Goal: Task Accomplishment & Management: Complete application form

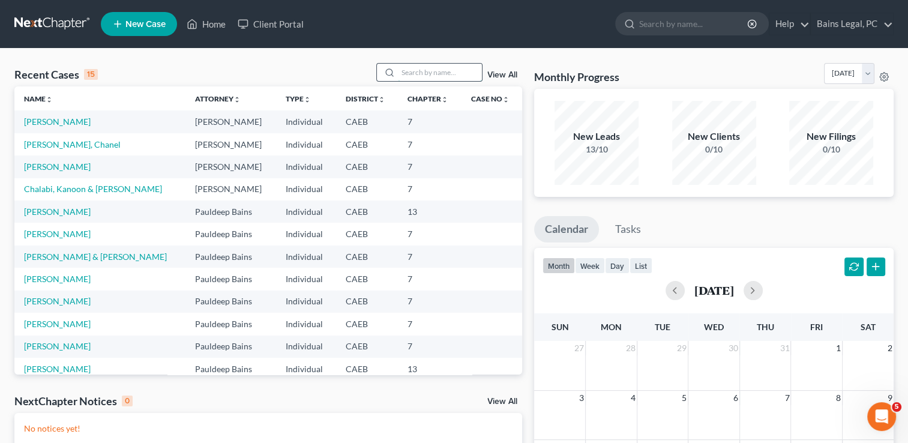
click at [451, 70] on input "search" at bounding box center [440, 72] width 84 height 17
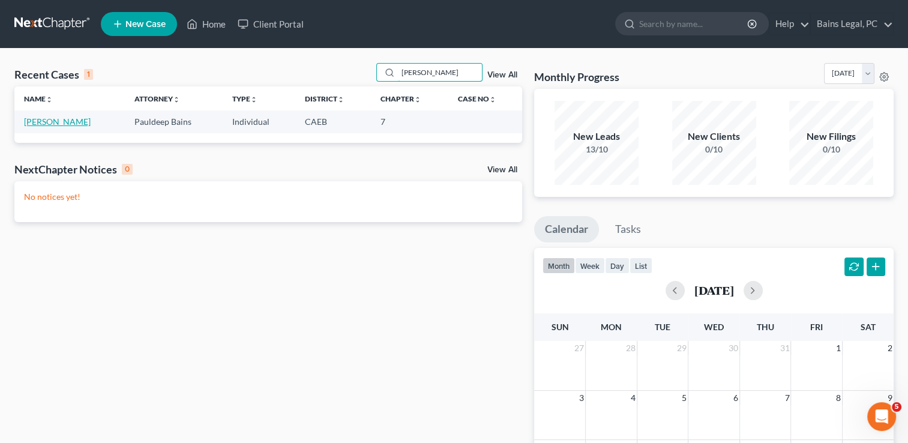
type input "[PERSON_NAME]"
click at [59, 125] on link "[PERSON_NAME]" at bounding box center [57, 121] width 67 height 10
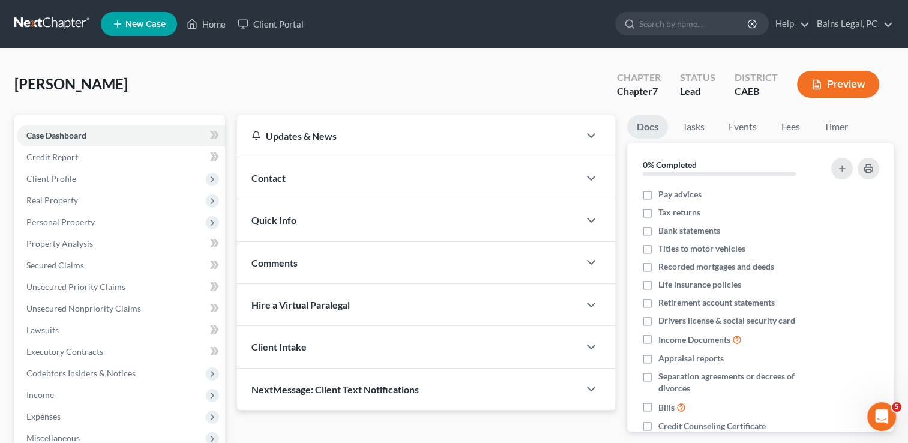
click at [206, 99] on div "[PERSON_NAME] Upgraded Chapter Chapter 7 Status Lead District CAEB Preview" at bounding box center [453, 89] width 879 height 52
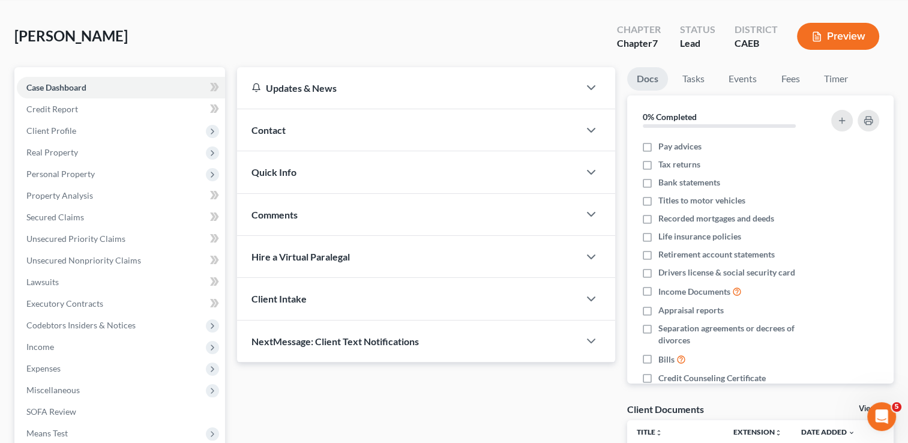
scroll to position [72, 0]
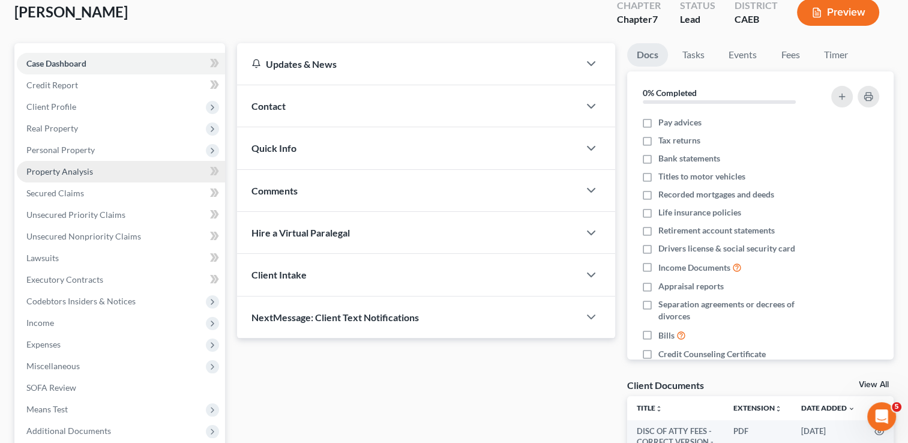
click at [79, 175] on span "Property Analysis" at bounding box center [59, 171] width 67 height 10
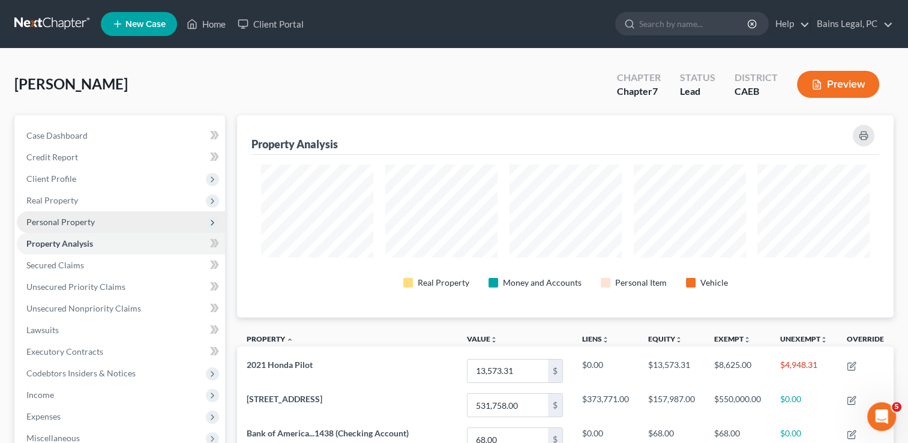
click at [95, 222] on span "Personal Property" at bounding box center [121, 222] width 208 height 22
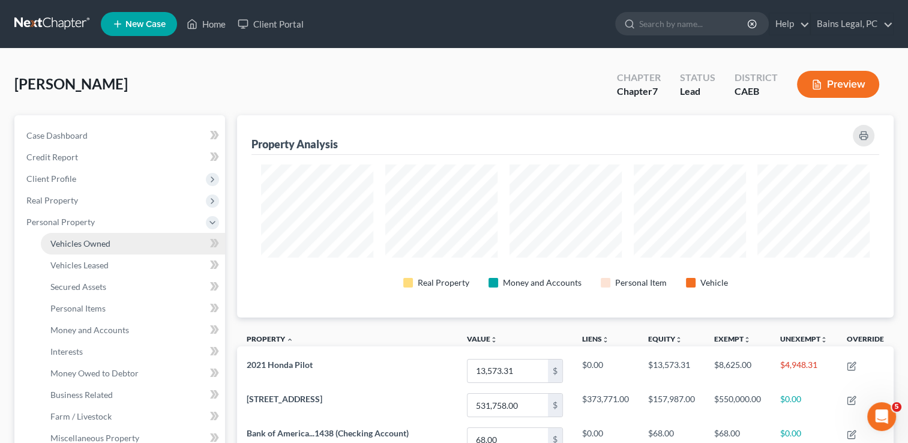
click at [97, 239] on span "Vehicles Owned" at bounding box center [80, 243] width 60 height 10
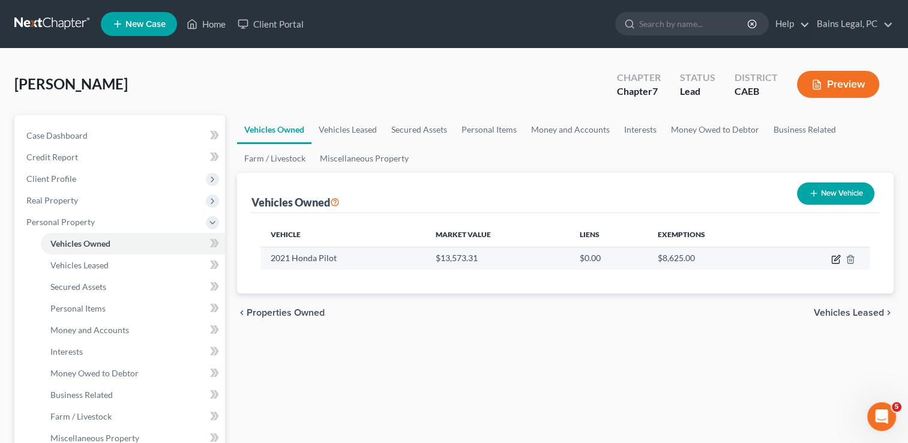
click at [837, 259] on icon "button" at bounding box center [836, 259] width 10 height 10
select select "0"
select select "5"
select select "2"
select select "4"
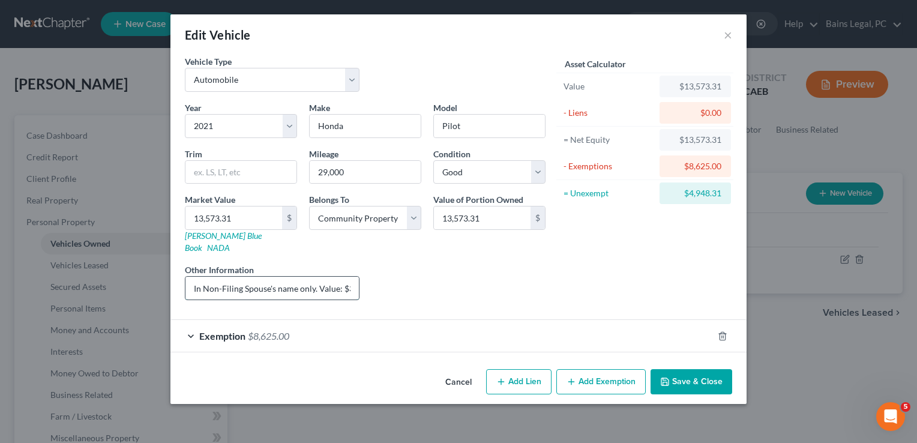
click at [246, 277] on input "In Non-Filing Spouse's name only. Value: $30,812; Loan Balance: $17,238.69; Equ…" at bounding box center [271, 288] width 173 height 23
type input "In Non-Filing Spouse's name only. Value: $29,812; Loan Balance: $17,238.69; Equ…"
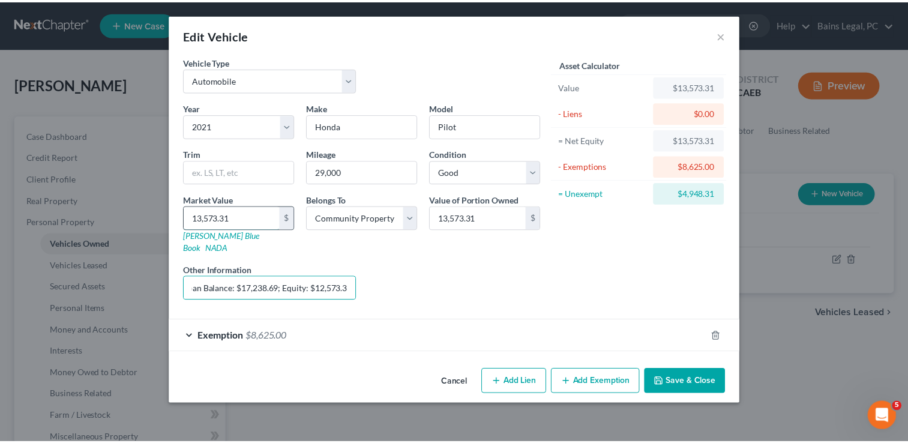
scroll to position [0, 0]
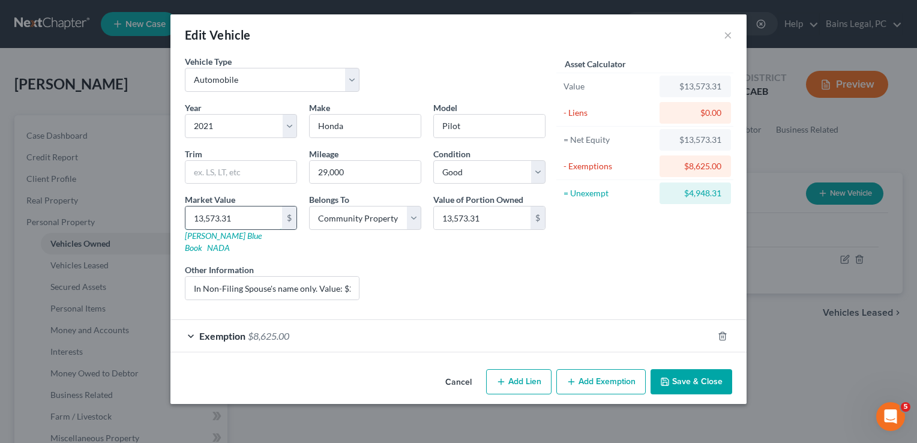
click at [239, 212] on input "13,573.31" at bounding box center [233, 217] width 97 height 23
type input "1,573.31"
type input "12,573.31"
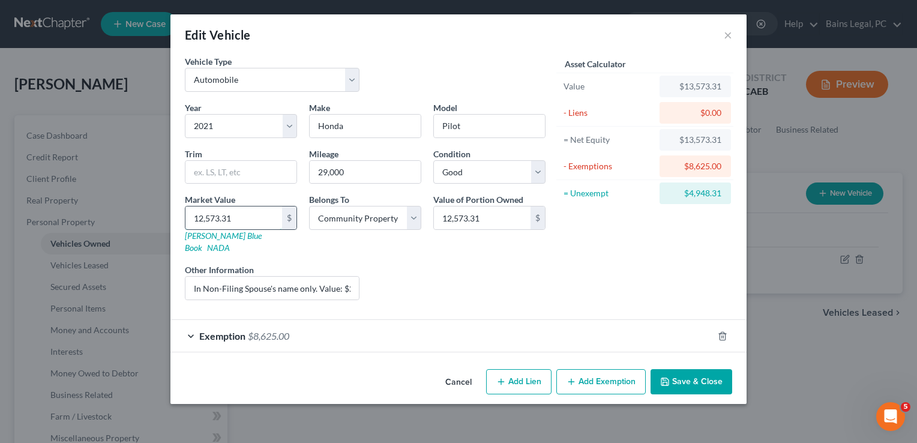
type input "12,573.31"
click at [705, 375] on button "Save & Close" at bounding box center [692, 381] width 82 height 25
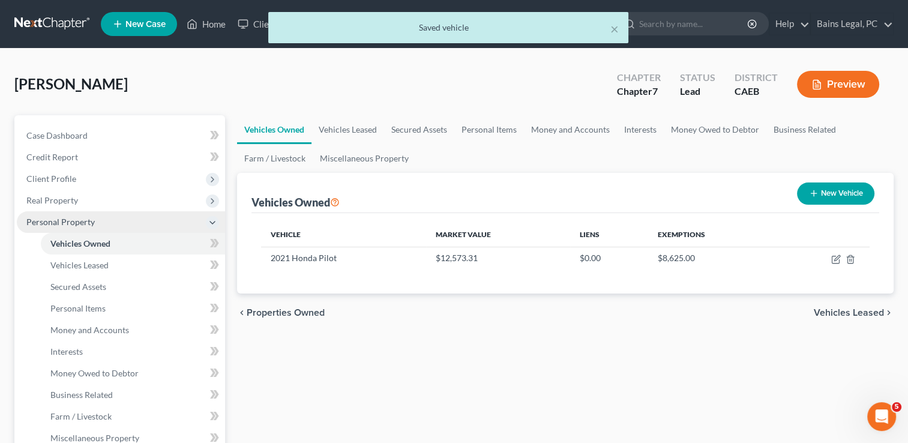
click at [116, 217] on span "Personal Property" at bounding box center [121, 222] width 208 height 22
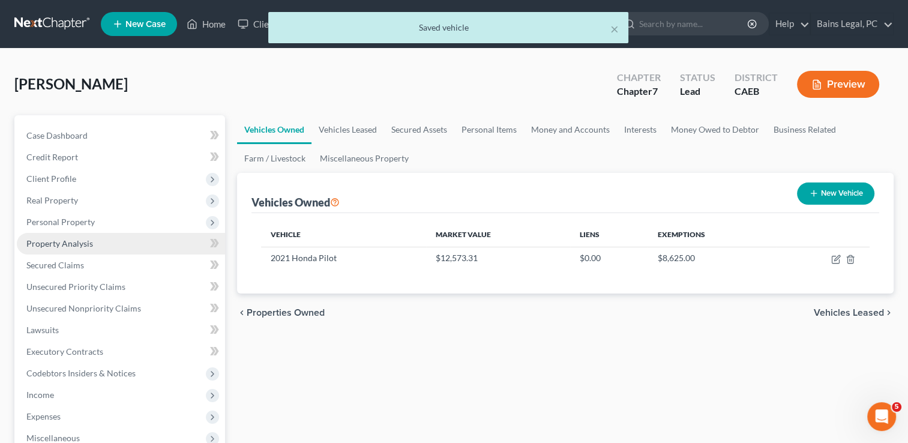
click at [103, 241] on link "Property Analysis" at bounding box center [121, 244] width 208 height 22
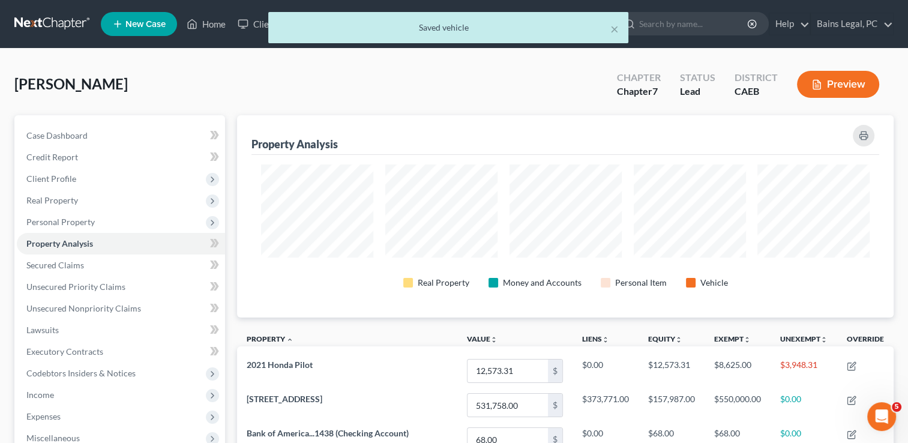
scroll to position [202, 656]
click at [276, 101] on div "[PERSON_NAME] Upgraded Chapter Chapter 7 Status Lead District CAEB Preview" at bounding box center [453, 89] width 879 height 52
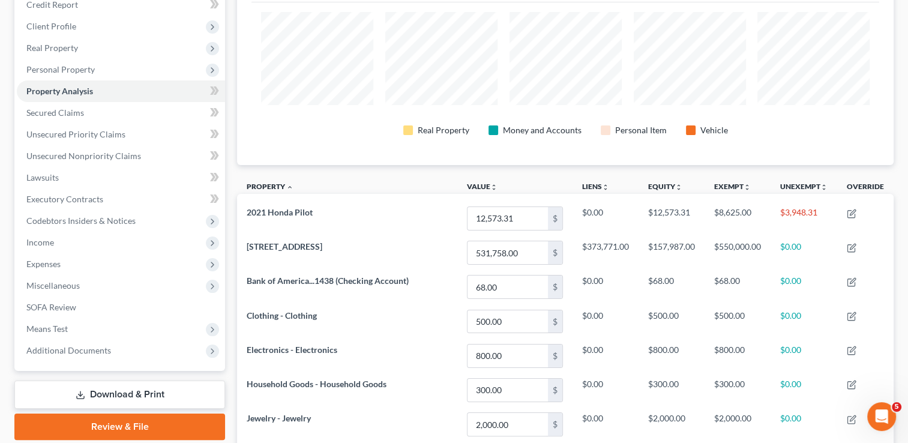
scroll to position [25, 0]
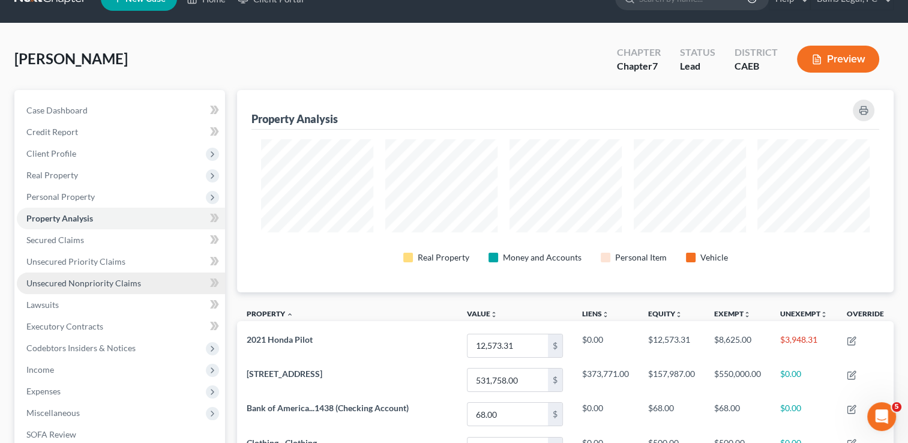
click at [119, 275] on link "Unsecured Nonpriority Claims" at bounding box center [121, 284] width 208 height 22
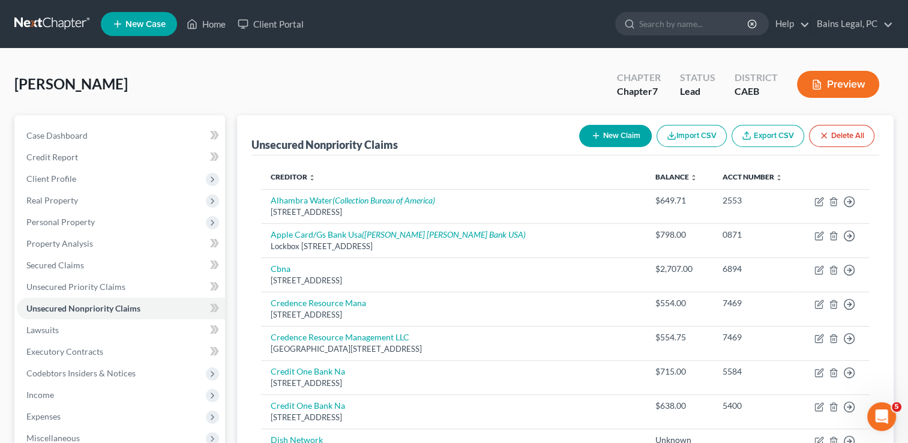
click at [394, 80] on div "[PERSON_NAME] Upgraded Chapter Chapter 7 Status Lead District CAEB Preview" at bounding box center [453, 89] width 879 height 52
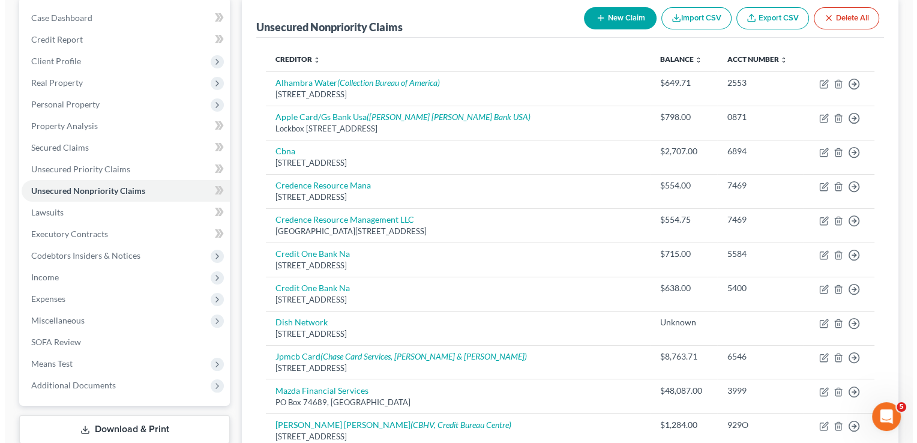
scroll to position [120, 0]
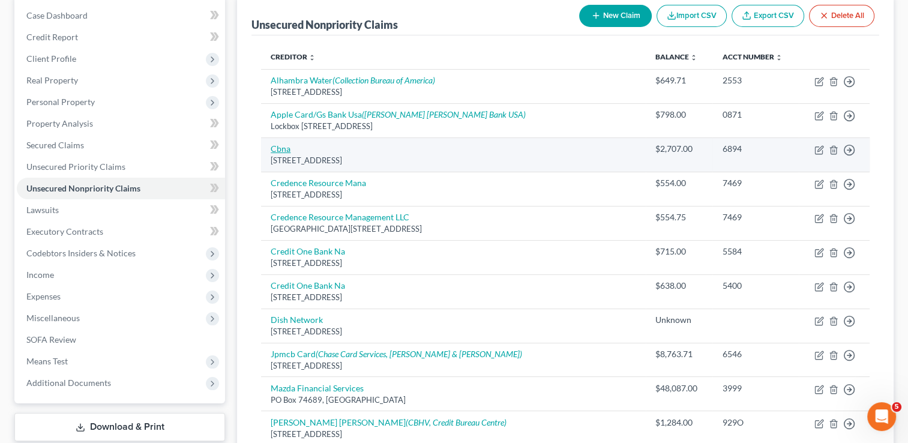
click at [277, 150] on link "Cbna" at bounding box center [281, 148] width 20 height 10
select select "14"
select select "2"
select select "0"
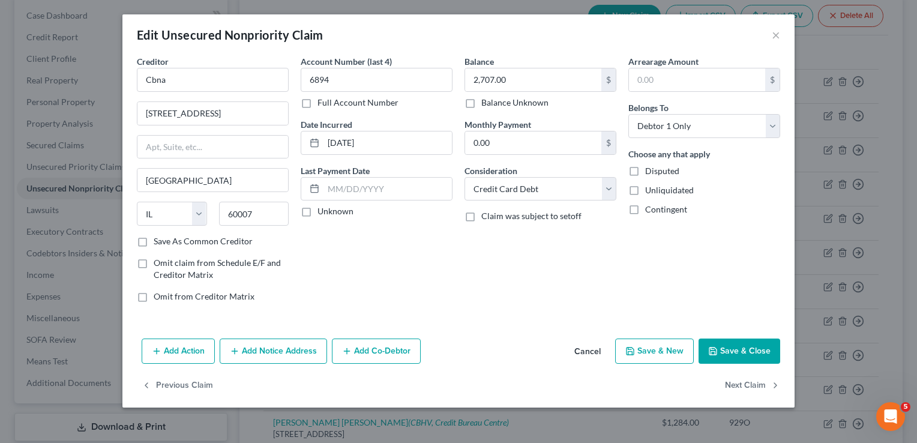
click at [271, 339] on button "Add Notice Address" at bounding box center [273, 351] width 107 height 25
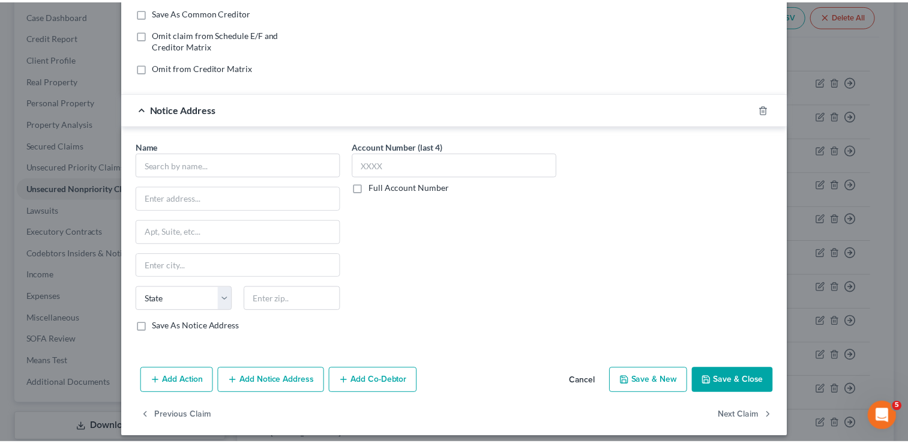
scroll to position [235, 0]
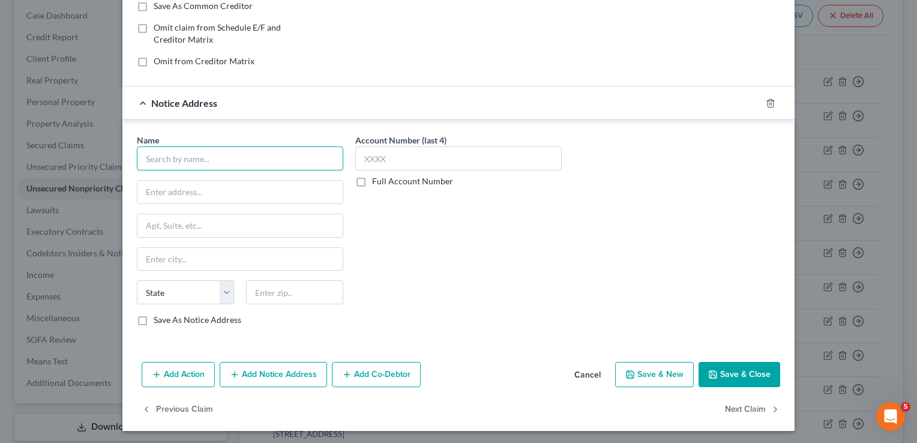
click at [245, 158] on input "text" at bounding box center [240, 158] width 206 height 24
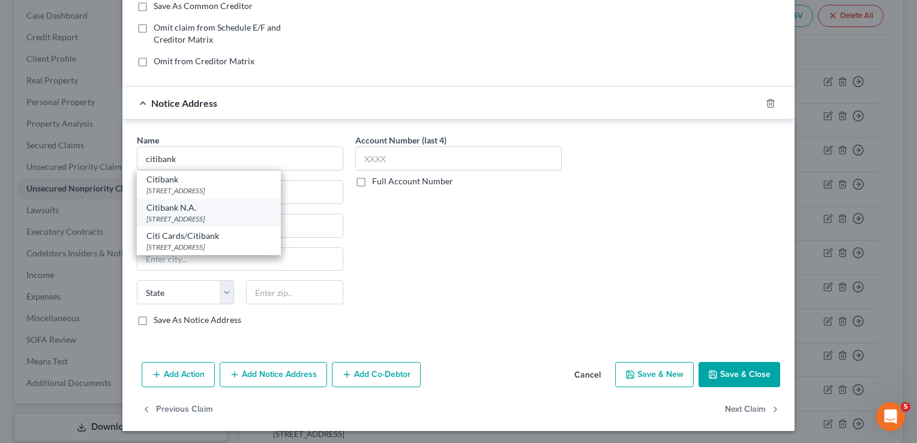
click at [187, 215] on div "[STREET_ADDRESS]" at bounding box center [208, 219] width 125 height 10
type input "Citibank N.A."
type input "5800 S Corporate Pl"
type input "[GEOGRAPHIC_DATA]"
select select "43"
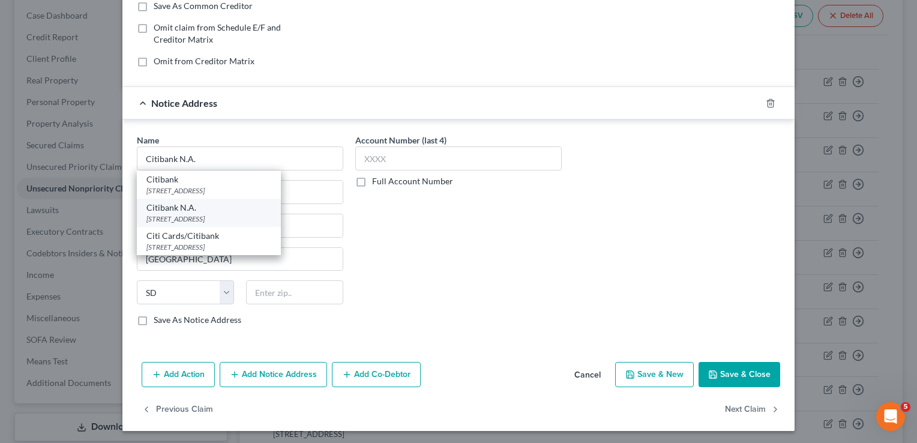
type input "57108"
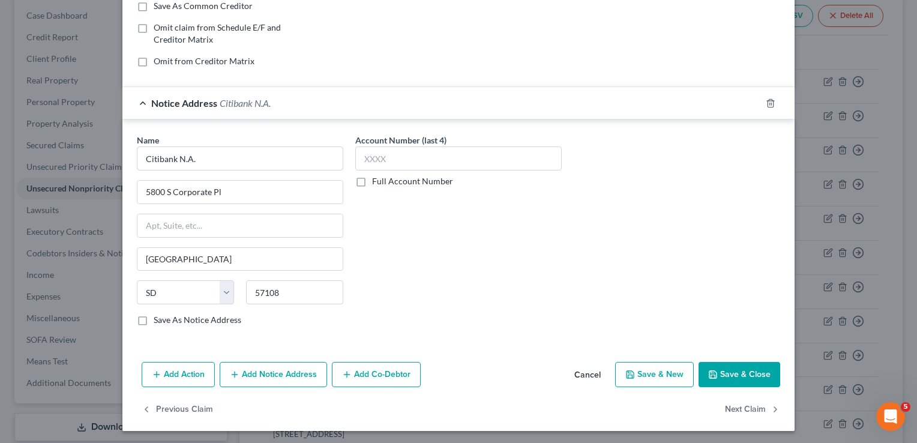
click at [730, 369] on button "Save & Close" at bounding box center [740, 374] width 82 height 25
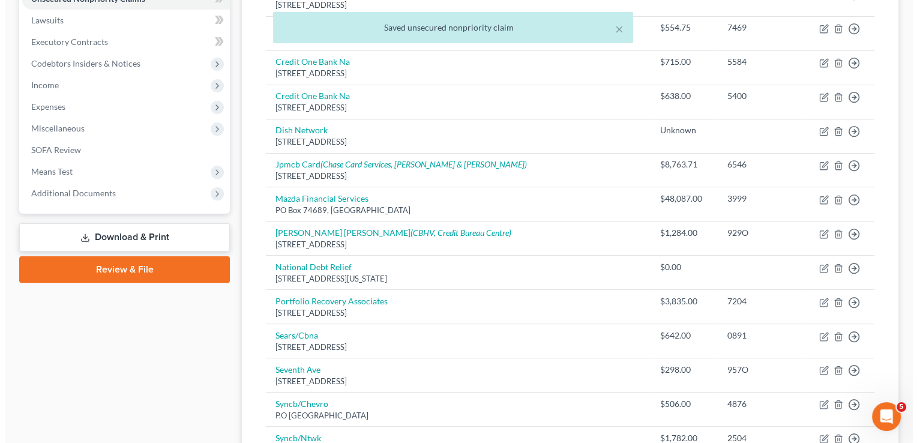
scroll to position [312, 0]
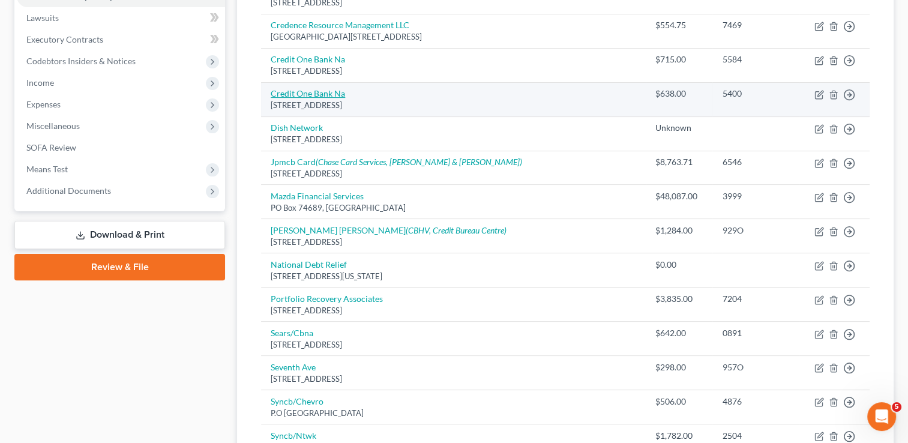
click at [319, 89] on link "Credit One Bank Na" at bounding box center [308, 93] width 74 height 10
select select "31"
select select "2"
select select "0"
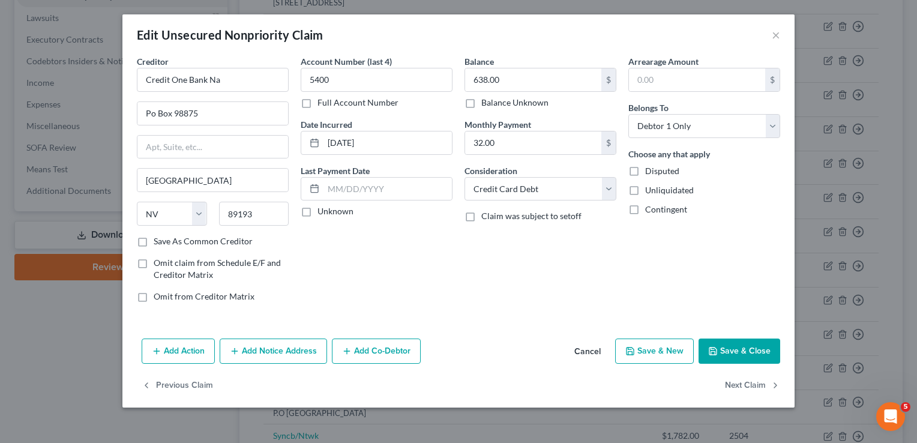
click at [288, 344] on button "Add Notice Address" at bounding box center [273, 351] width 107 height 25
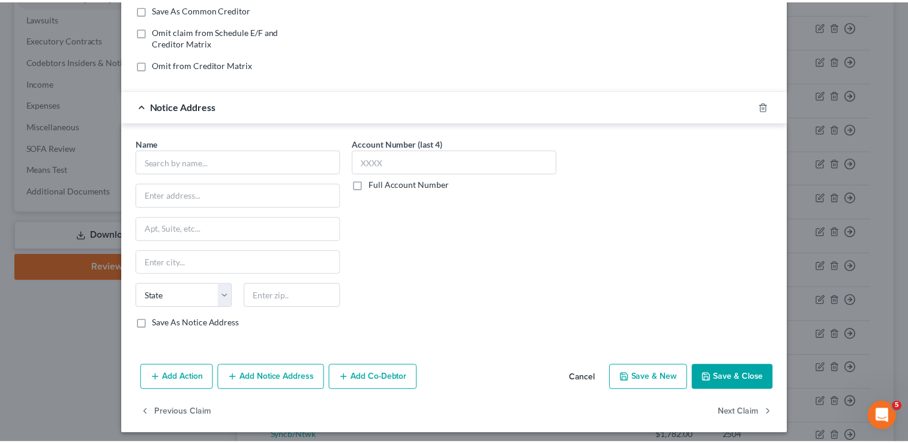
scroll to position [235, 0]
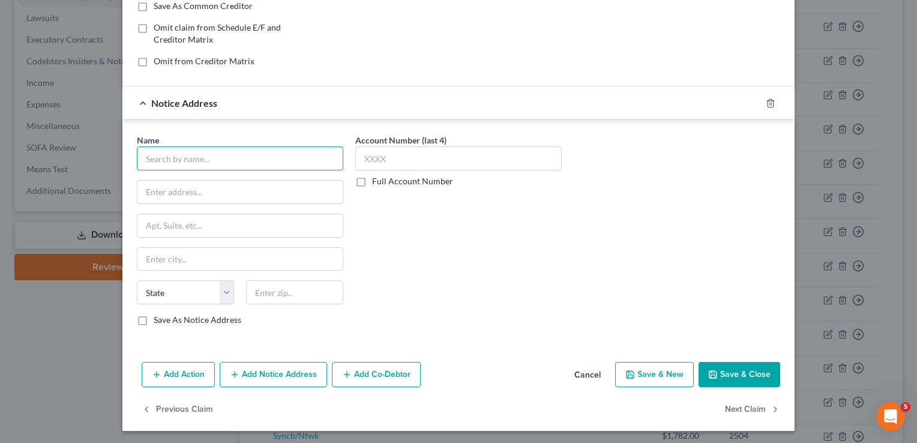
click at [206, 158] on input "text" at bounding box center [240, 158] width 206 height 24
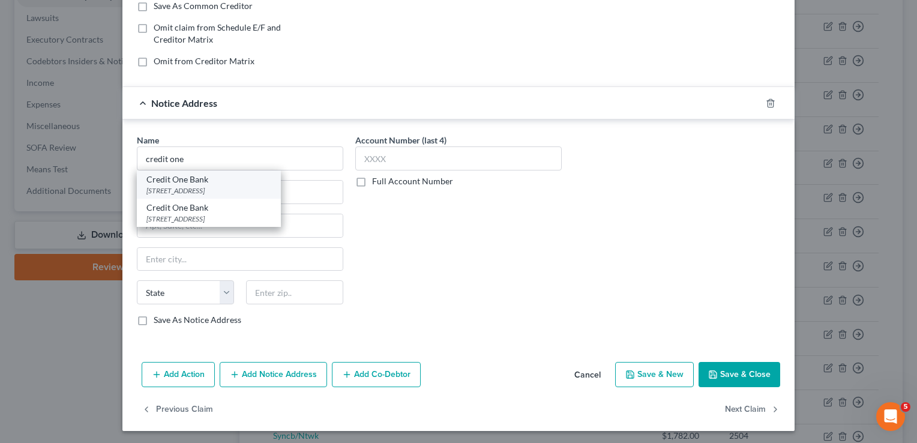
click at [183, 188] on div "[STREET_ADDRESS]" at bounding box center [208, 190] width 125 height 10
type input "Credit One Bank"
type input "[STREET_ADDRESS]"
type input "[GEOGRAPHIC_DATA]"
select select "31"
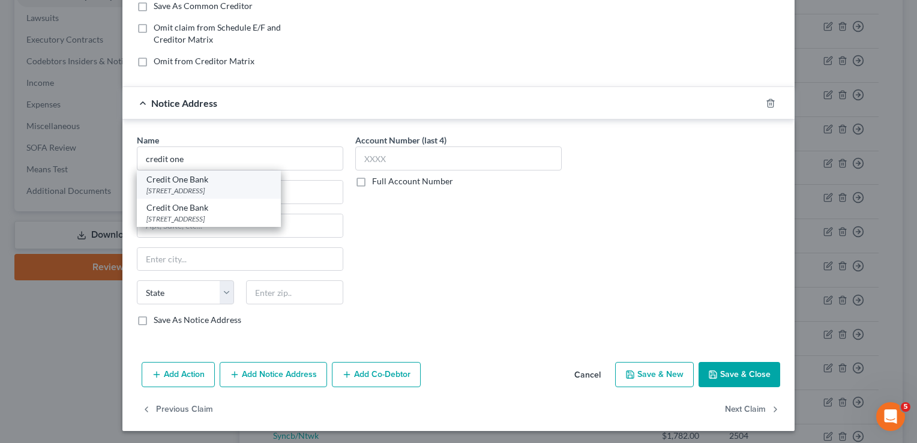
type input "89113"
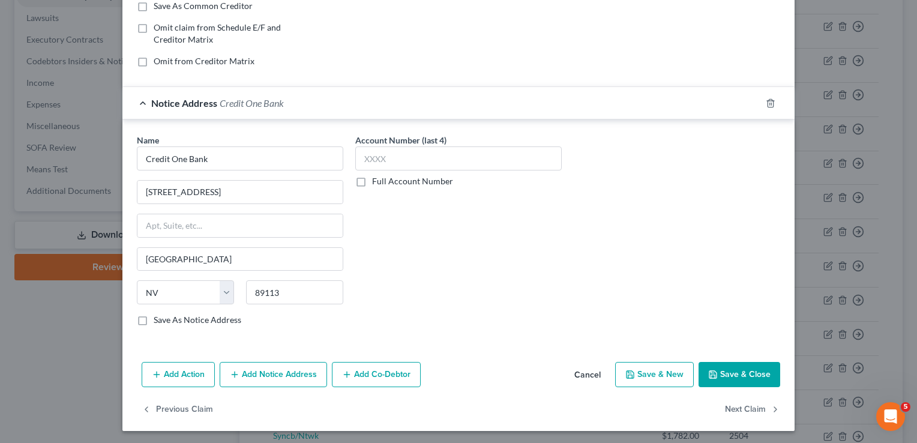
click at [735, 364] on button "Save & Close" at bounding box center [740, 374] width 82 height 25
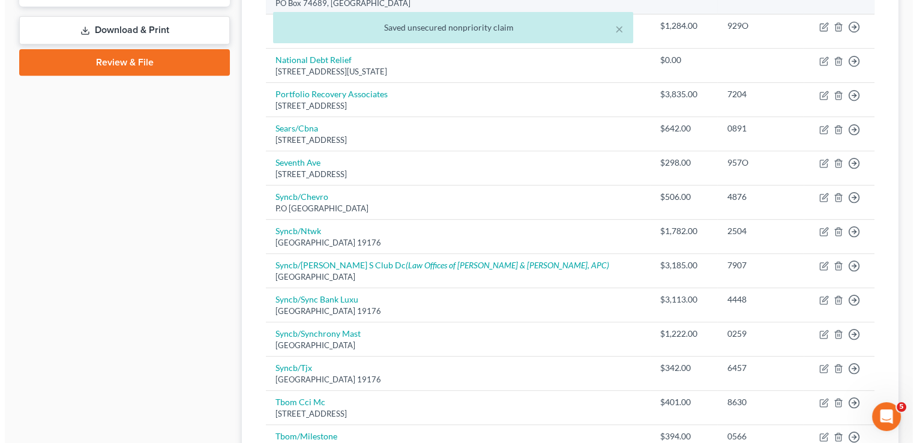
scroll to position [528, 0]
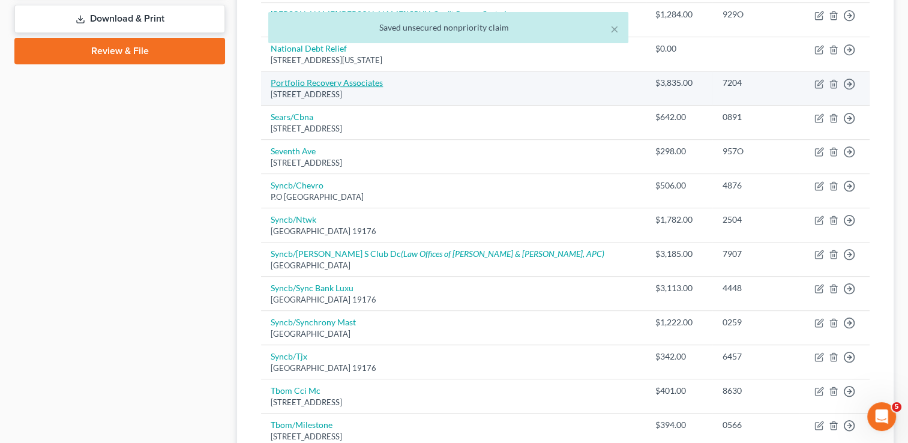
click at [343, 79] on link "Portfolio Recovery Associates" at bounding box center [327, 82] width 112 height 10
select select "48"
select select "0"
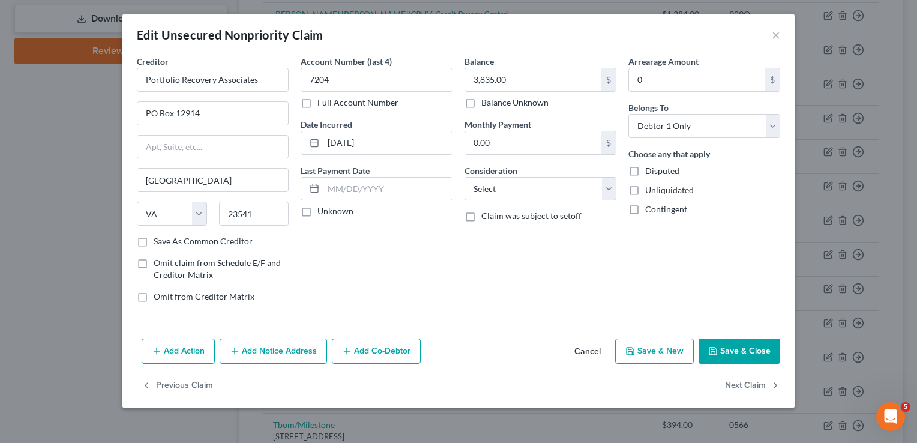
click at [288, 347] on button "Add Notice Address" at bounding box center [273, 351] width 107 height 25
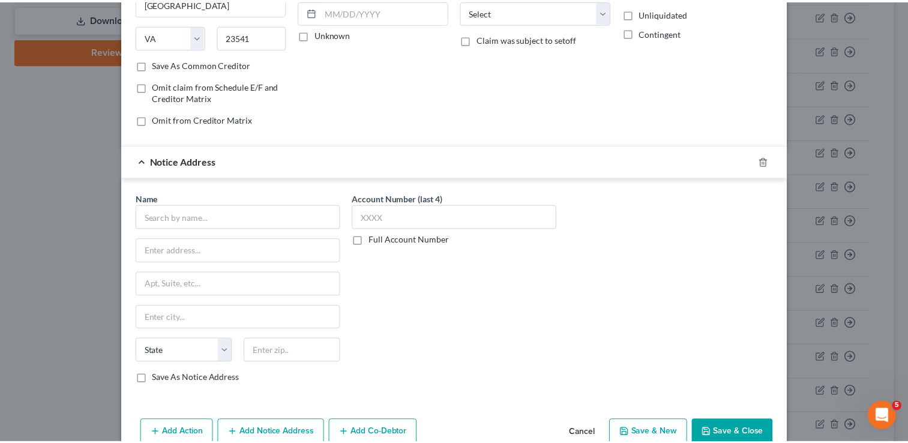
scroll to position [235, 0]
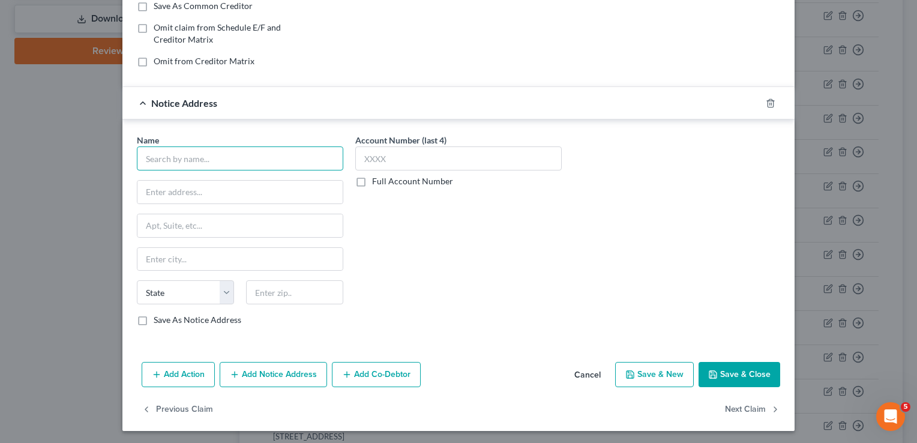
click at [234, 160] on input "text" at bounding box center [240, 158] width 206 height 24
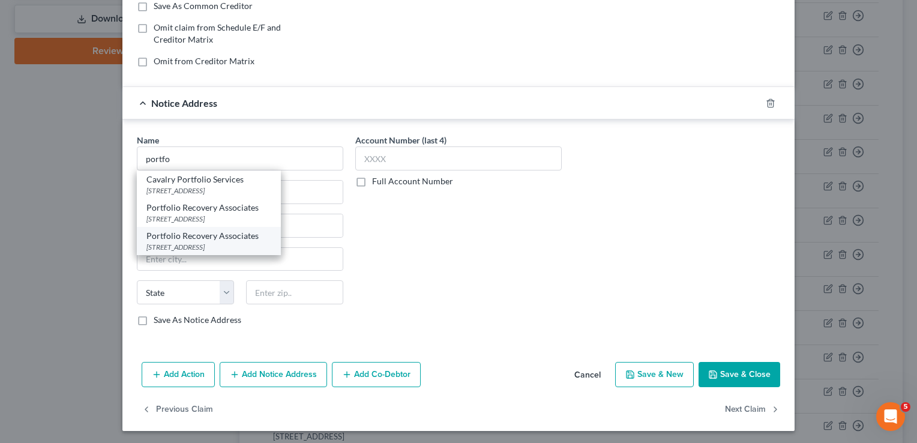
click at [201, 242] on div "[STREET_ADDRESS]" at bounding box center [208, 247] width 125 height 10
type input "Portfolio Recovery Associates"
type input "[STREET_ADDRESS]"
type input "Suite 100"
type input "[GEOGRAPHIC_DATA]"
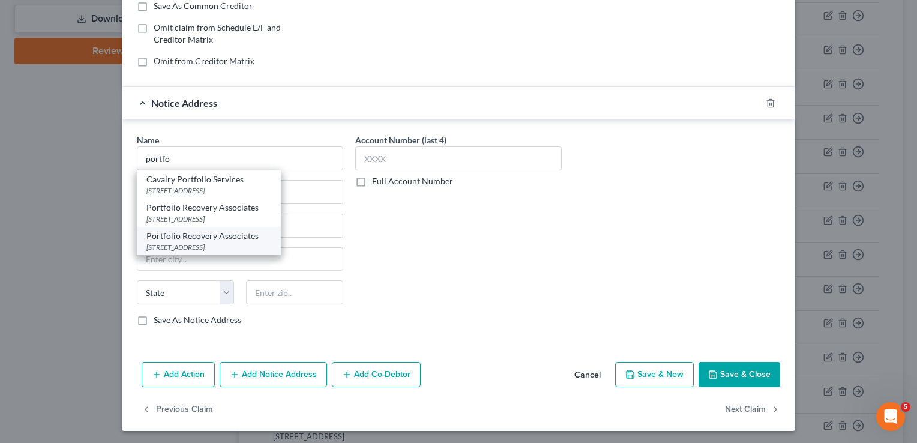
select select "48"
type input "23502"
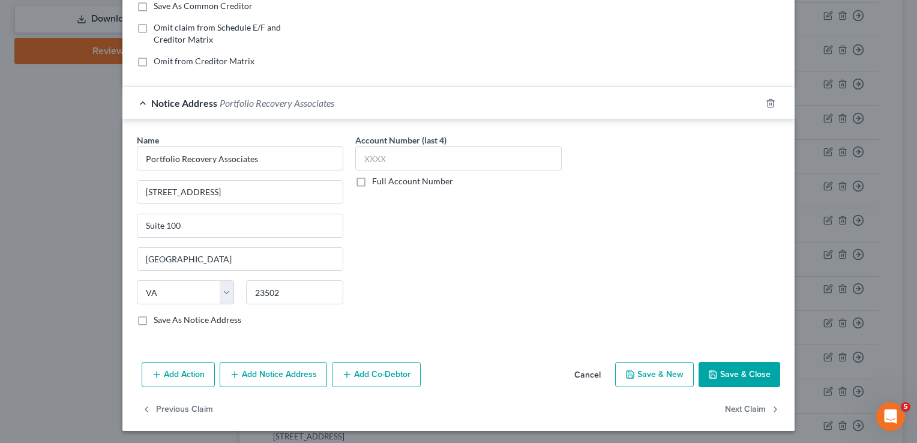
click at [723, 369] on button "Save & Close" at bounding box center [740, 374] width 82 height 25
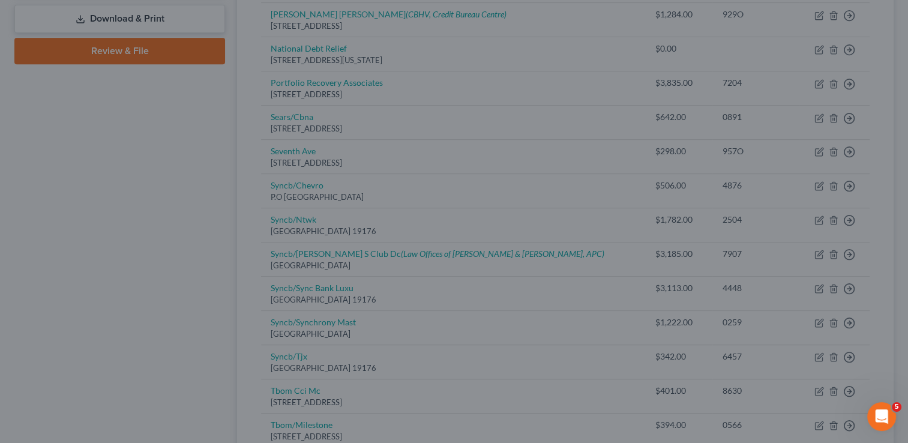
scroll to position [0, 0]
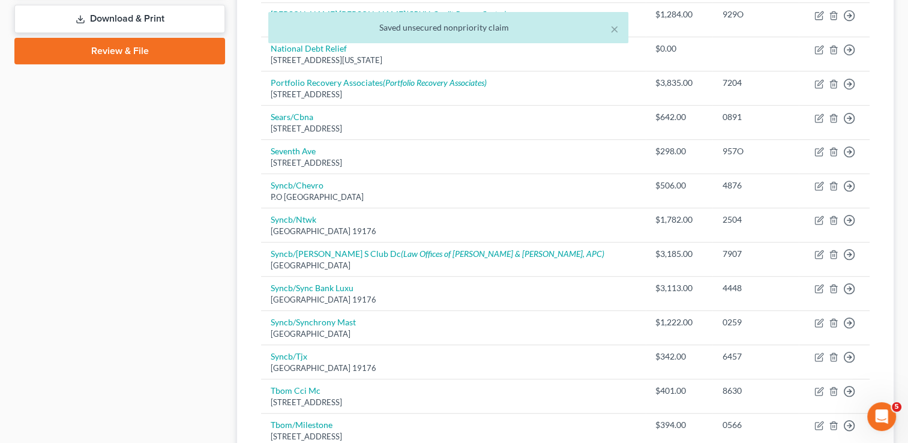
click at [187, 235] on div "Case Dashboard Payments Invoices Payments Payments Credit Report Client Profile" at bounding box center [119, 110] width 223 height 1047
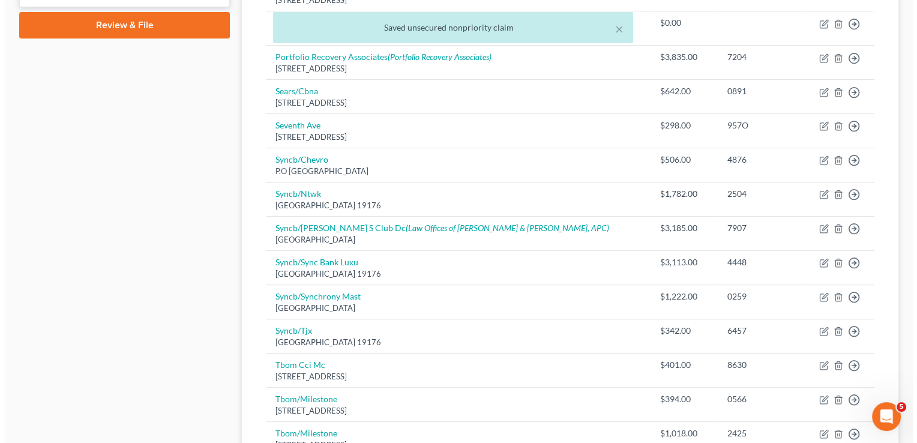
scroll to position [576, 0]
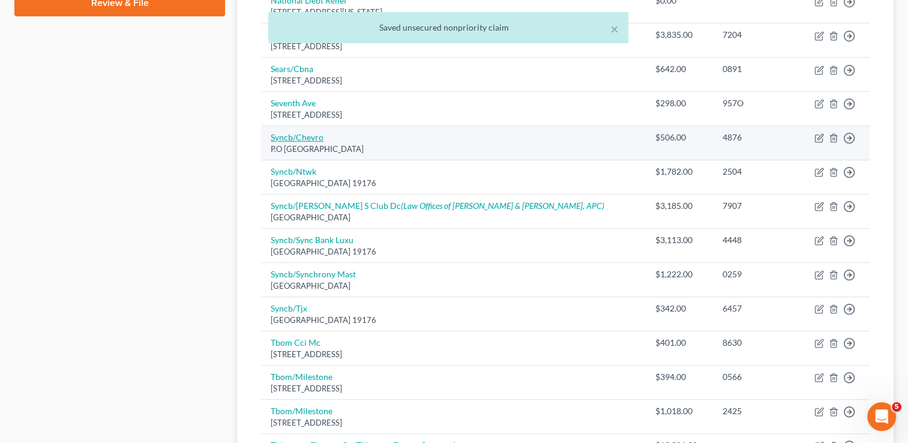
click at [294, 136] on link "Syncb/Chevro" at bounding box center [297, 137] width 53 height 10
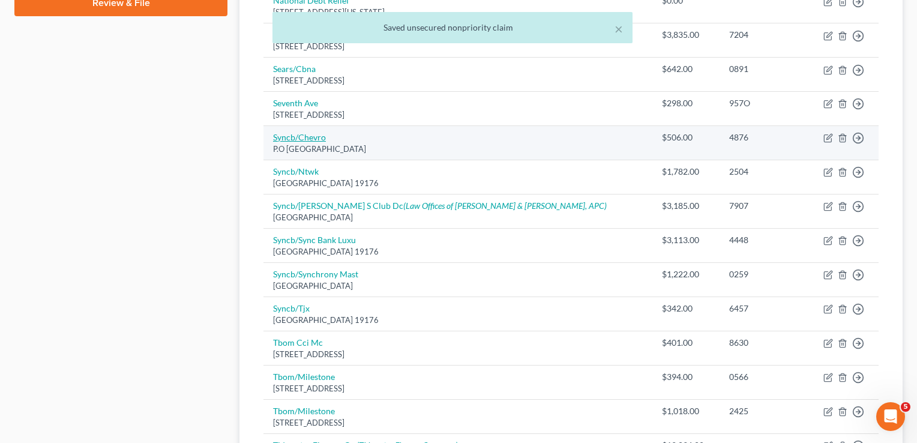
select select "39"
select select "2"
select select "0"
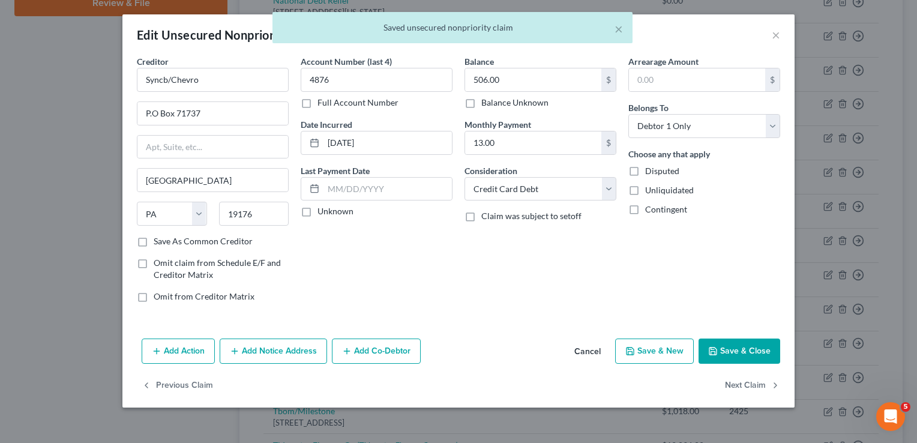
click at [288, 343] on button "Add Notice Address" at bounding box center [273, 351] width 107 height 25
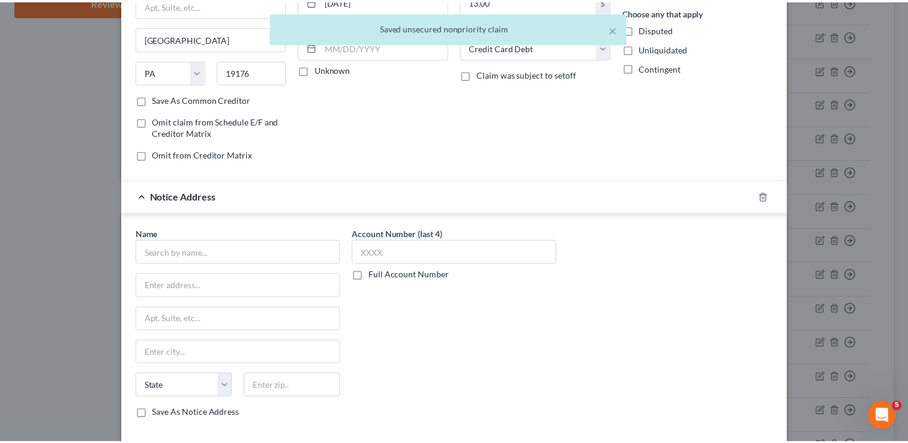
scroll to position [235, 0]
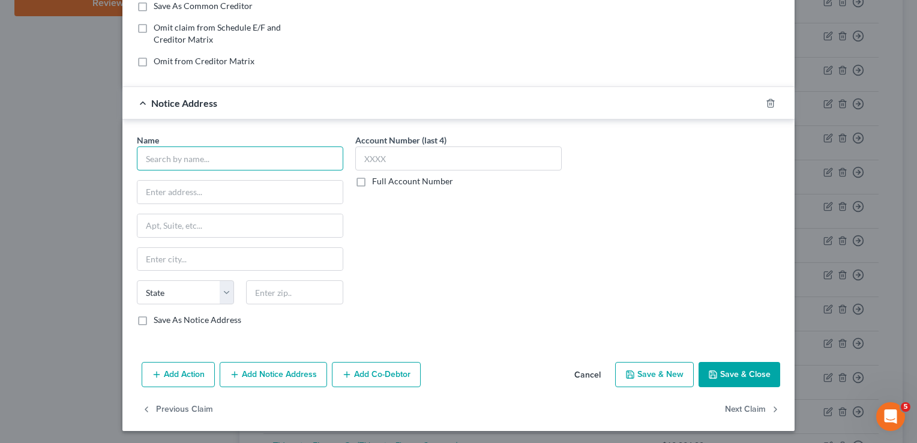
click at [184, 160] on input "text" at bounding box center [240, 158] width 206 height 24
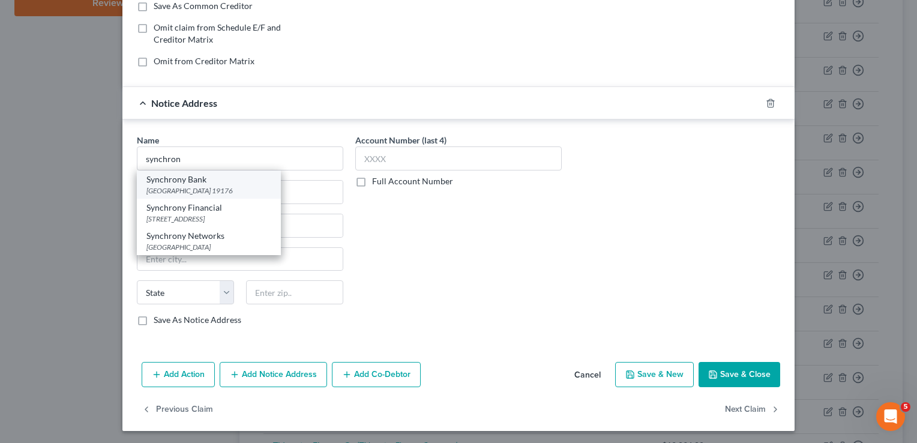
click at [206, 185] on div "[GEOGRAPHIC_DATA] 19176" at bounding box center [208, 190] width 125 height 10
type input "Synchrony Bank"
type input "PO Box 71715"
type input "[GEOGRAPHIC_DATA]"
select select "39"
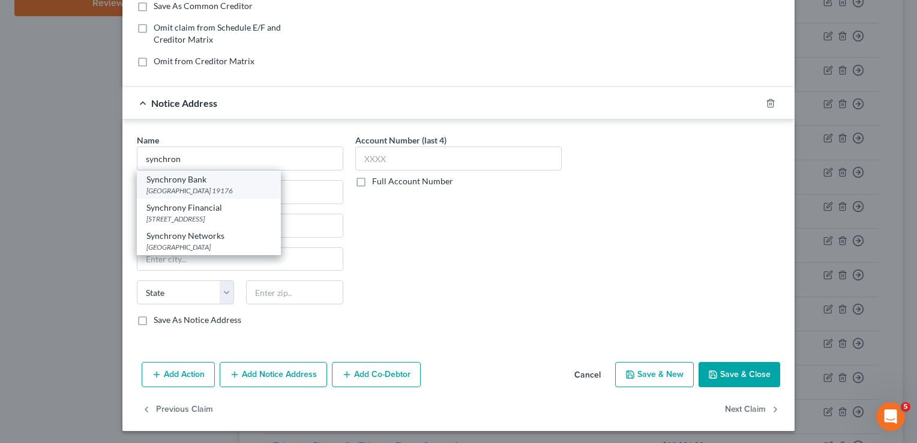
type input "19176"
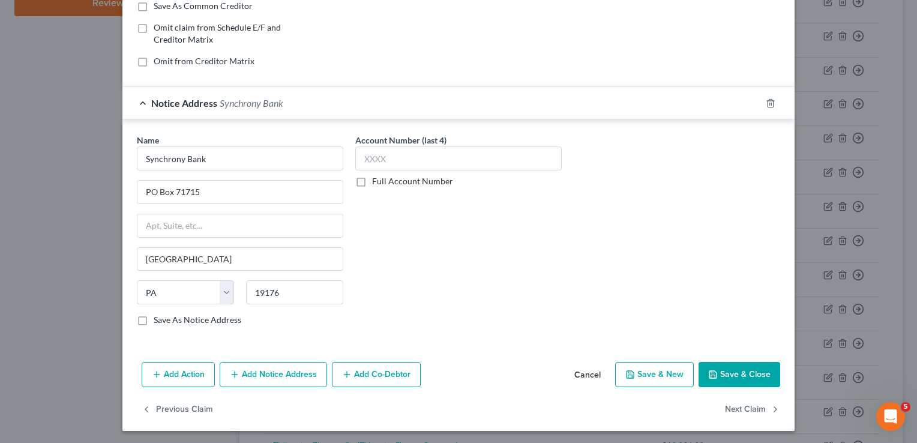
click at [740, 371] on button "Save & Close" at bounding box center [740, 374] width 82 height 25
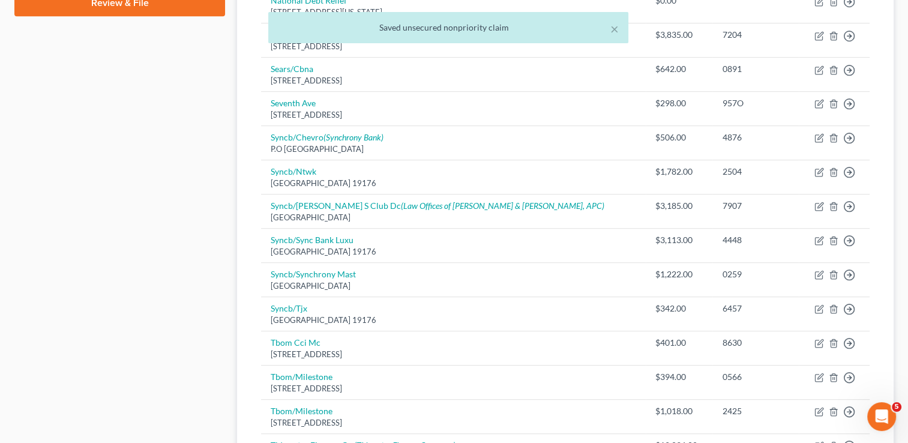
click at [223, 251] on div "Case Dashboard Payments Invoices Payments Payments Credit Report Client Profile" at bounding box center [119, 62] width 223 height 1047
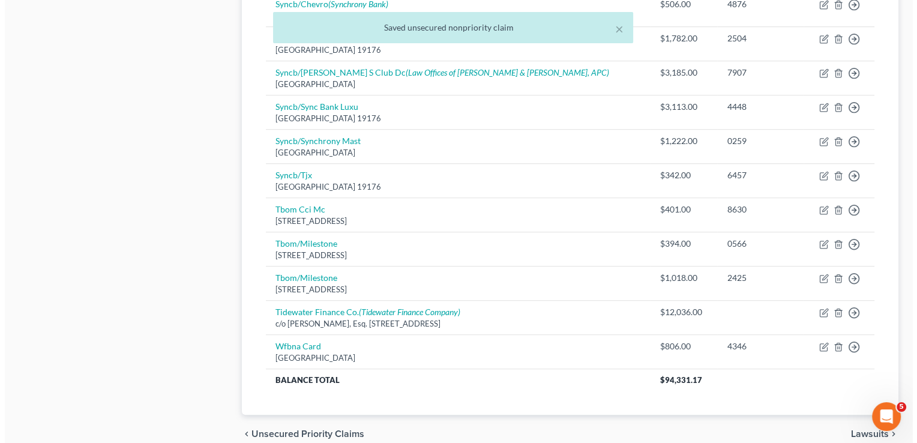
scroll to position [744, 0]
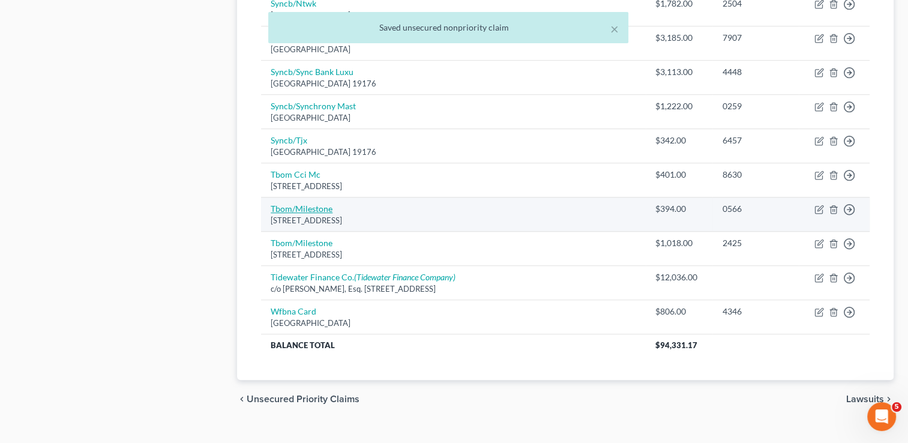
click at [299, 208] on link "Tbom/Milestone" at bounding box center [302, 208] width 62 height 10
select select "38"
select select "2"
select select "0"
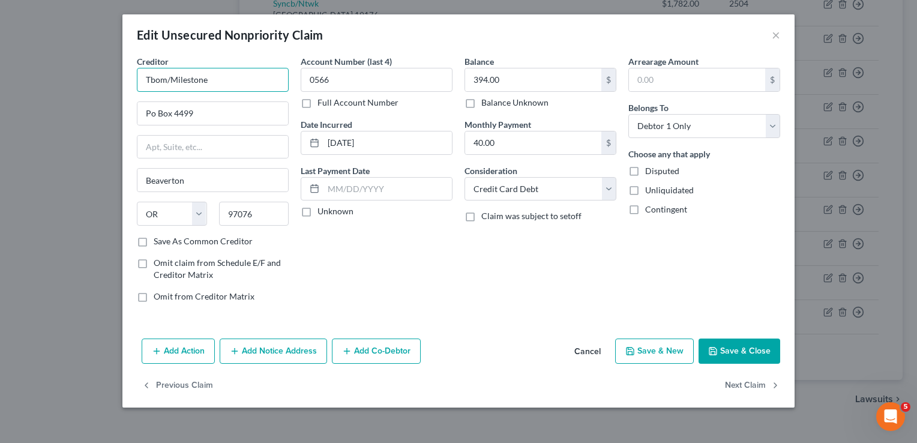
click at [240, 80] on input "Tbom/Milestone" at bounding box center [213, 80] width 152 height 24
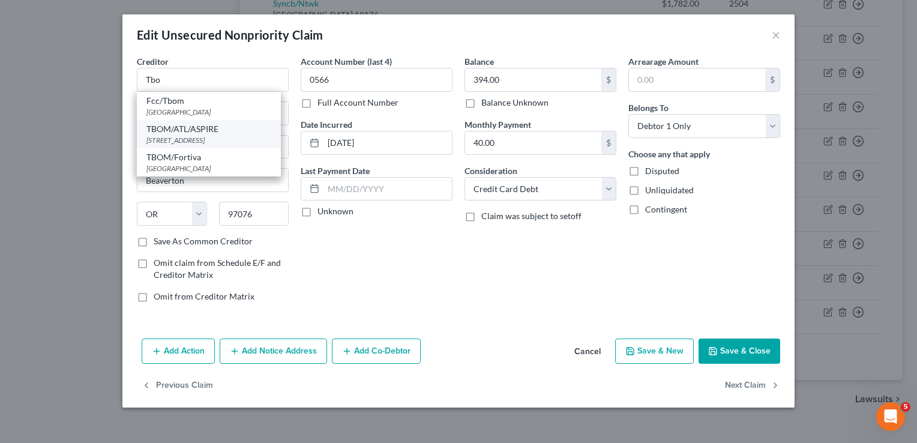
click at [204, 132] on div "TBOM/ATL/ASPIRE" at bounding box center [208, 129] width 125 height 12
type input "TBOM/ATL/ASPIRE"
type input "[STREET_ADDRESS]"
type input "Suite 400"
type input "[GEOGRAPHIC_DATA]"
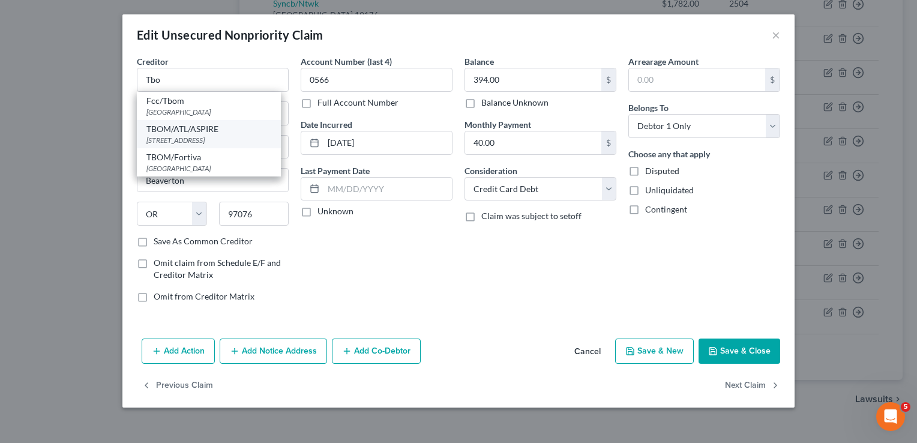
select select "10"
type input "30328"
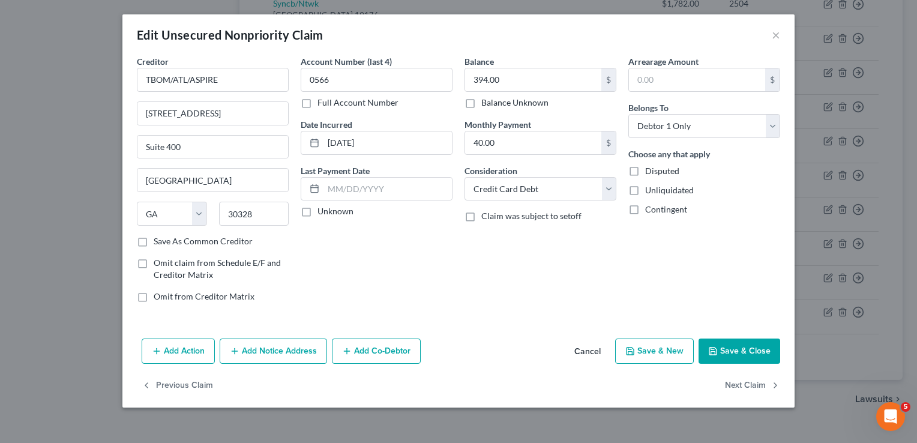
click at [727, 352] on button "Save & Close" at bounding box center [740, 351] width 82 height 25
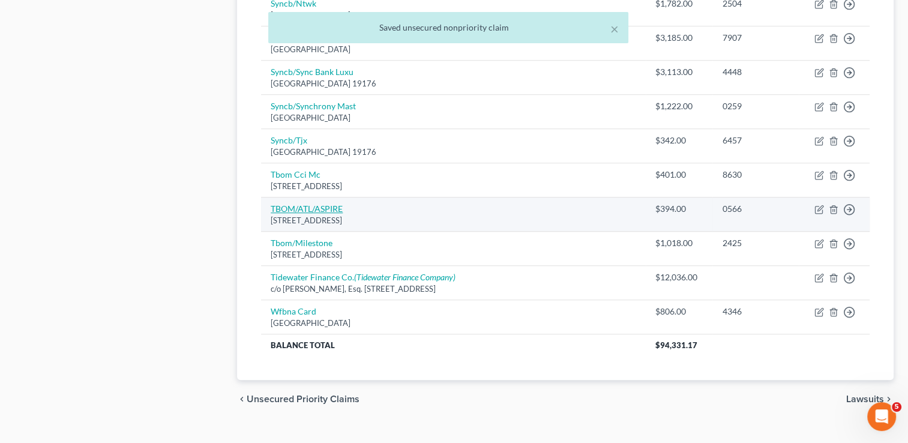
click at [307, 205] on link "TBOM/ATL/ASPIRE" at bounding box center [307, 208] width 72 height 10
select select "10"
select select "2"
select select "0"
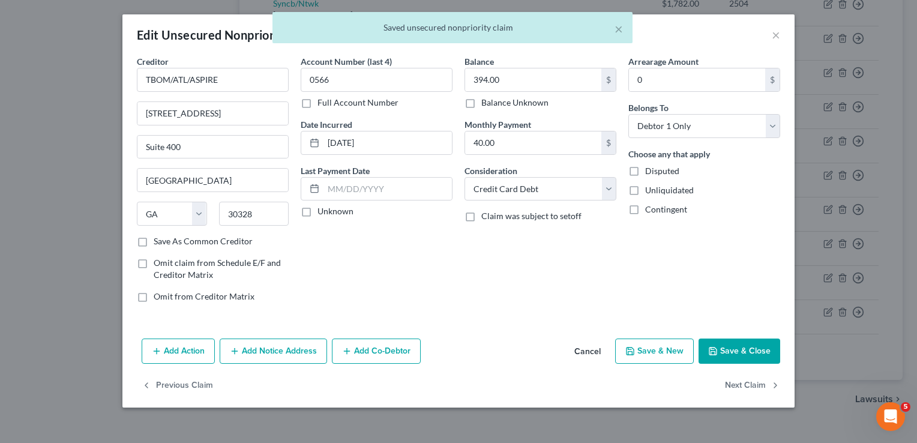
click at [286, 348] on button "Add Notice Address" at bounding box center [273, 351] width 107 height 25
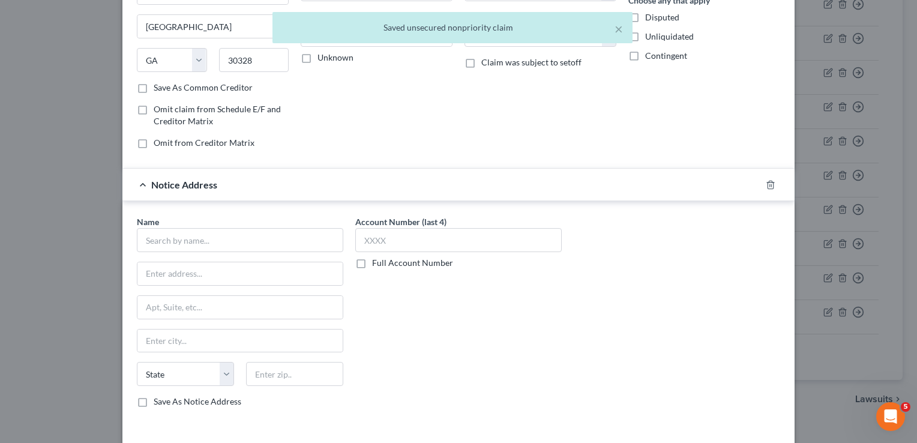
scroll to position [235, 0]
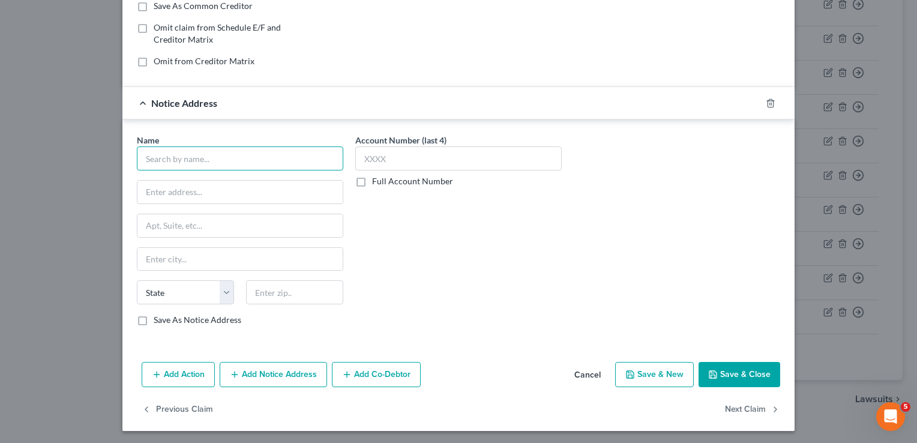
click at [248, 160] on input "text" at bounding box center [240, 158] width 206 height 24
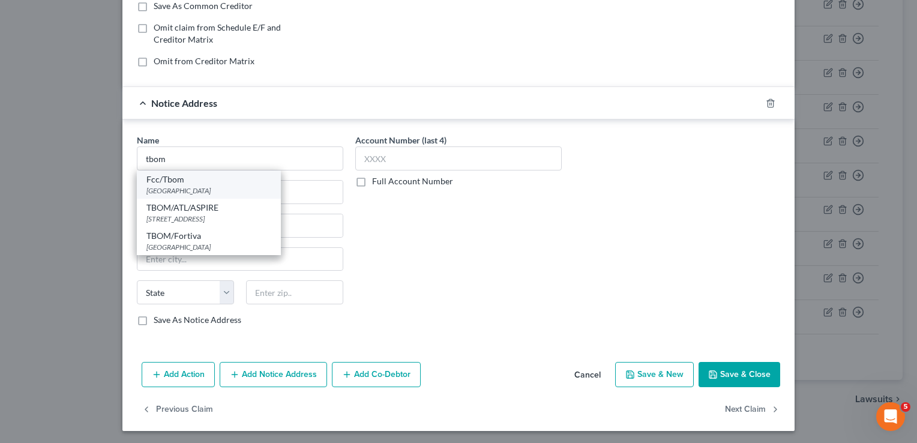
click at [201, 185] on div "[GEOGRAPHIC_DATA]" at bounding box center [208, 190] width 125 height 10
type input "Fcc/Tbom"
type input "PO Box 105555"
type input "[GEOGRAPHIC_DATA]"
select select "10"
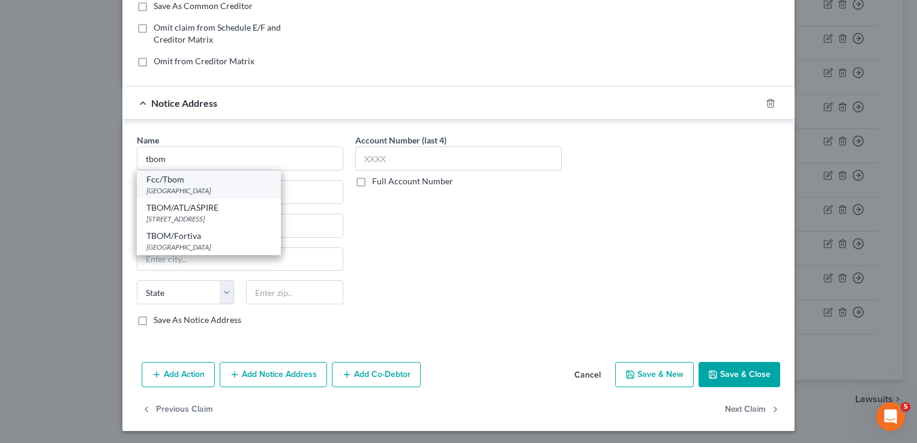
type input "30348"
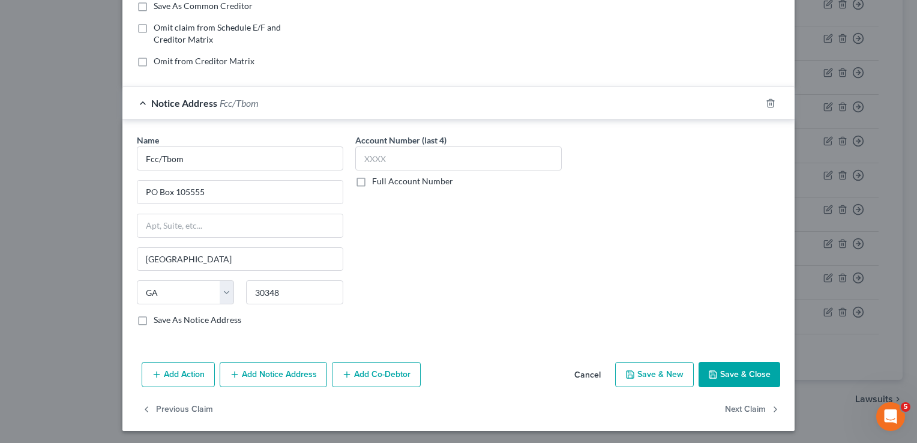
click at [735, 376] on button "Save & Close" at bounding box center [740, 374] width 82 height 25
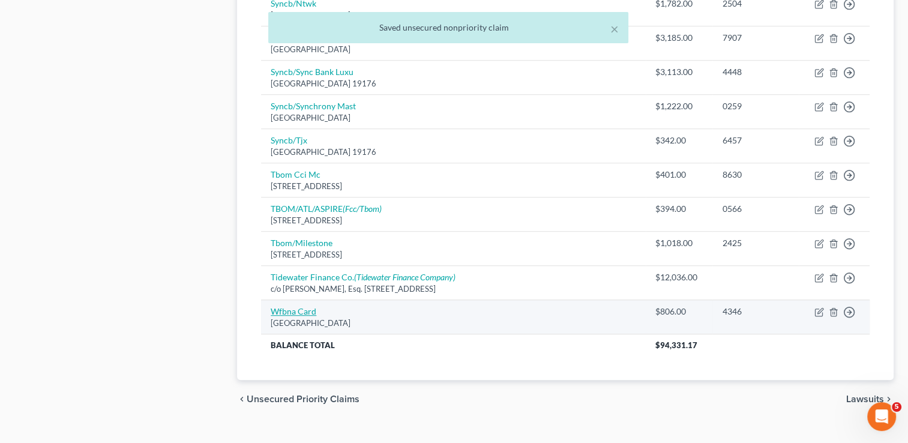
click at [297, 309] on link "Wfbna Card" at bounding box center [294, 311] width 46 height 10
select select "24"
select select "2"
select select "0"
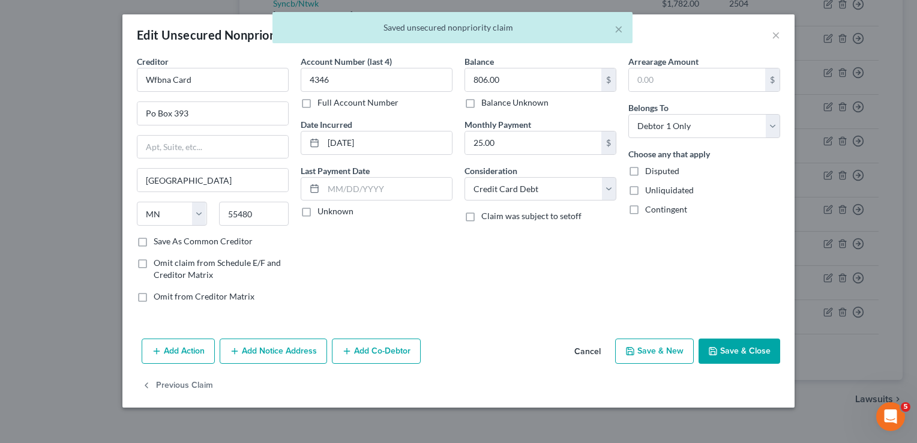
click at [287, 352] on button "Add Notice Address" at bounding box center [273, 351] width 107 height 25
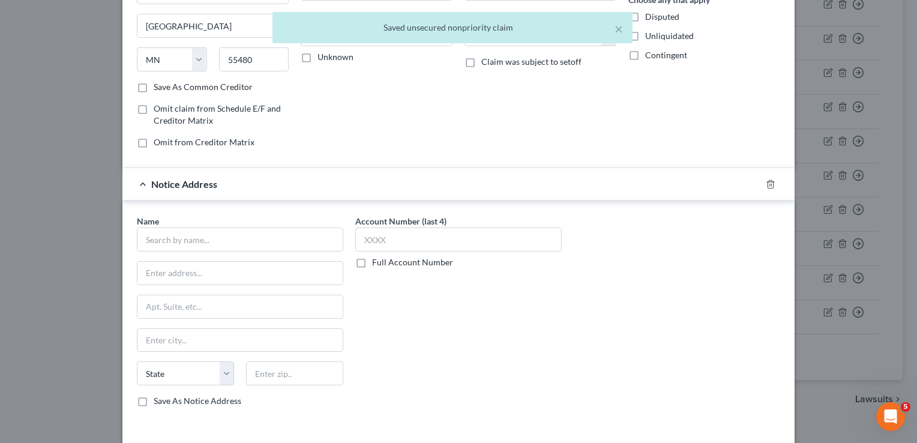
scroll to position [192, 0]
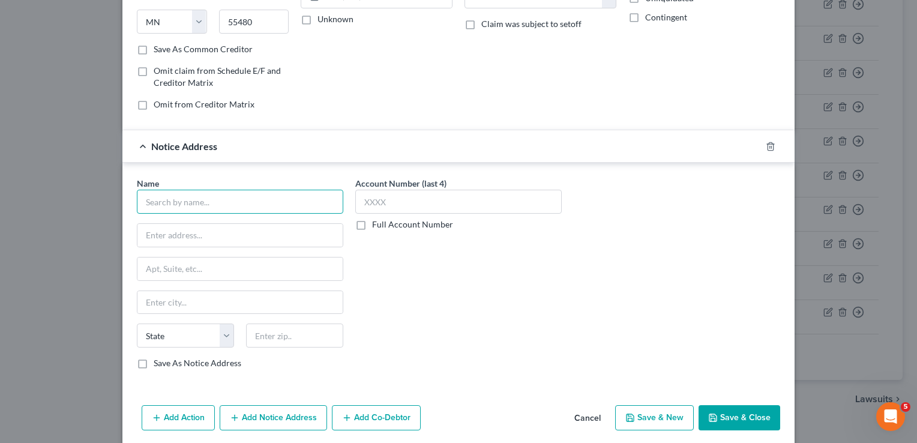
click at [201, 203] on input "text" at bounding box center [240, 202] width 206 height 24
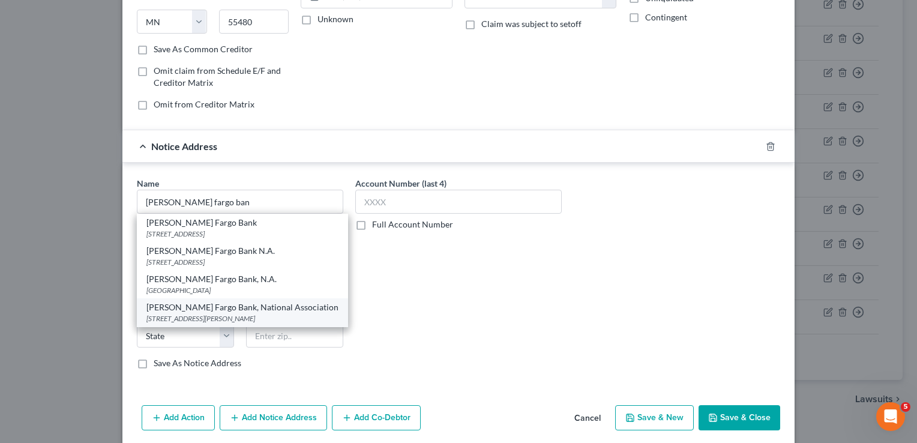
click at [218, 311] on div "[PERSON_NAME] Fargo Bank, National Association" at bounding box center [242, 307] width 192 height 12
type input "[PERSON_NAME] Fargo Bank, National Association"
type input "101 N [PERSON_NAME]"
type input "[GEOGRAPHIC_DATA]"
select select "43"
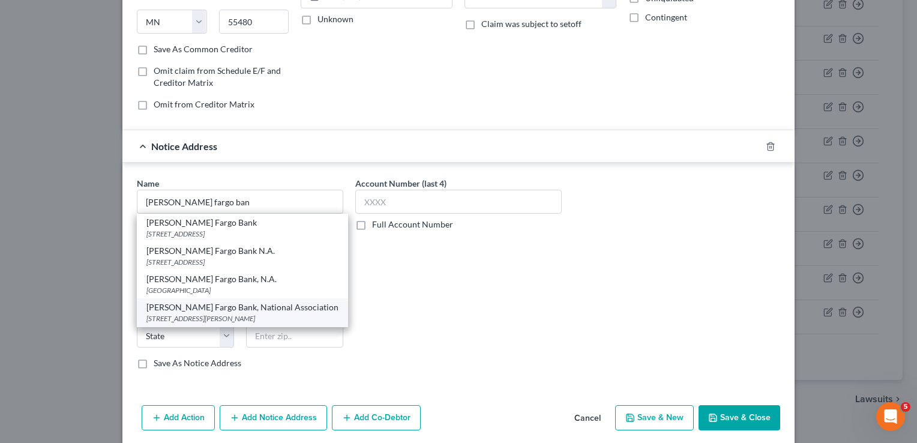
type input "57104"
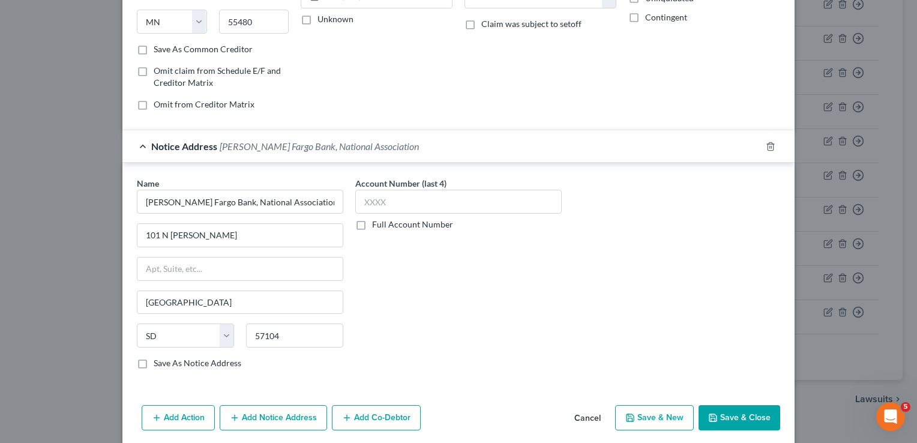
click at [727, 415] on button "Save & Close" at bounding box center [740, 417] width 82 height 25
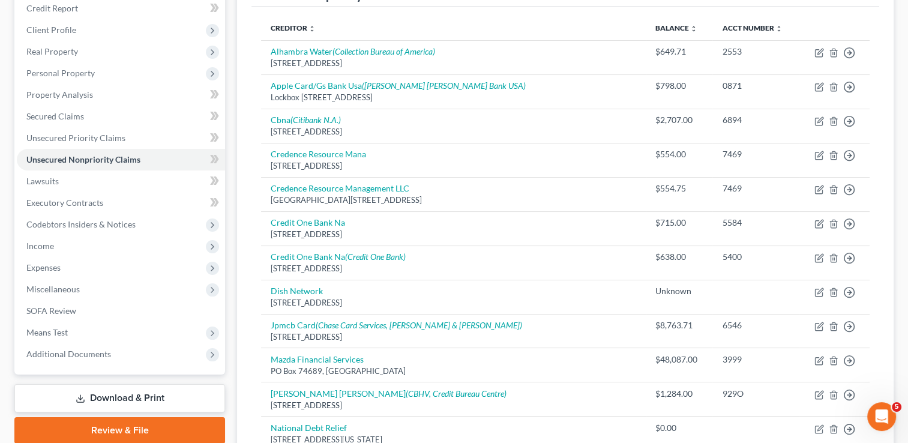
scroll to position [120, 0]
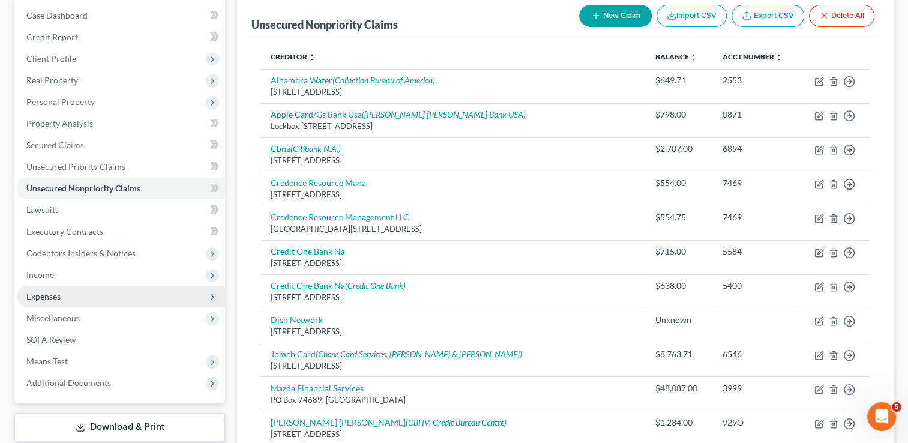
click at [127, 291] on span "Expenses" at bounding box center [121, 297] width 208 height 22
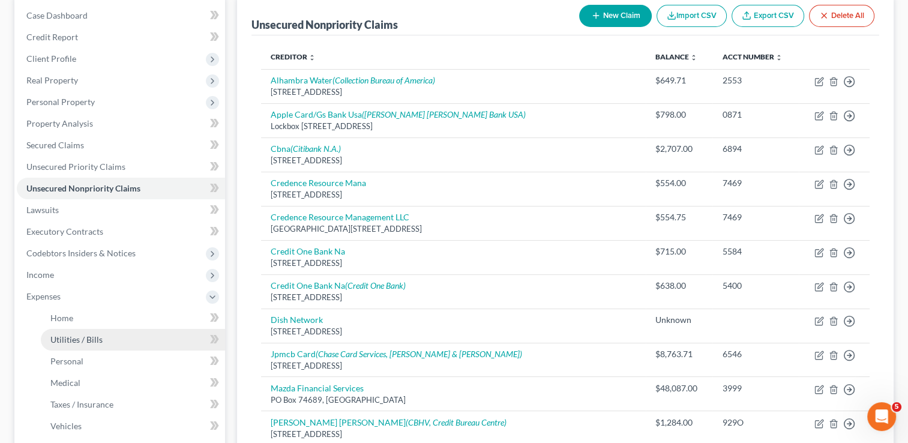
click at [121, 332] on link "Utilities / Bills" at bounding box center [133, 340] width 184 height 22
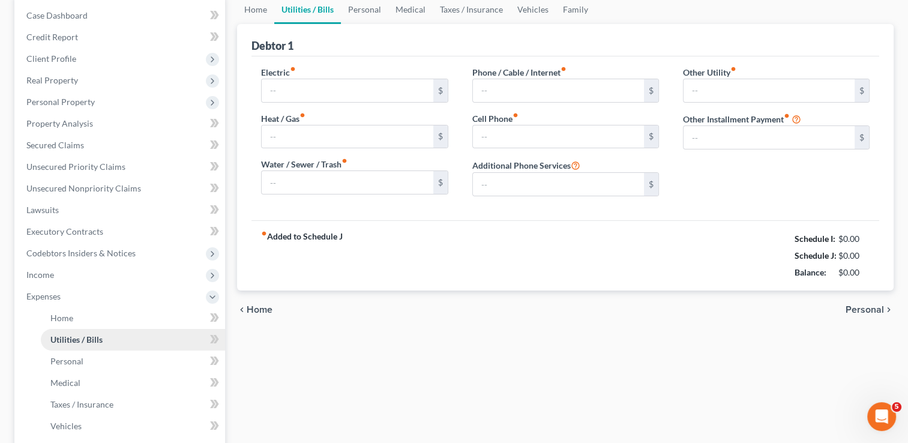
scroll to position [58, 0]
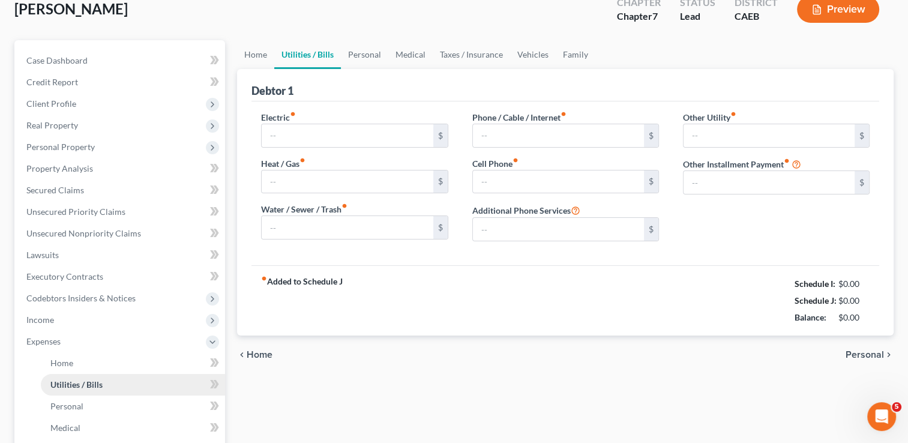
type input "80.00"
type input "75.00"
type input "176.00"
type input "244.00"
type input "130.00"
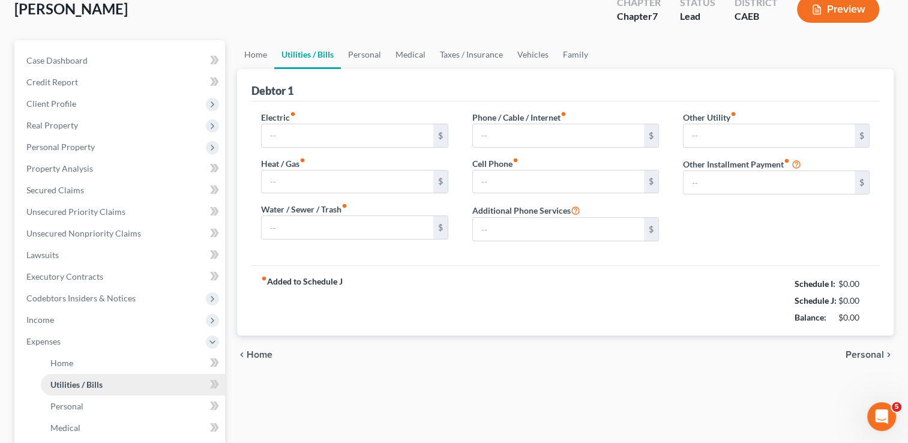
type input "0.00"
type input "250.00"
type input "Solar"
type input "0.00"
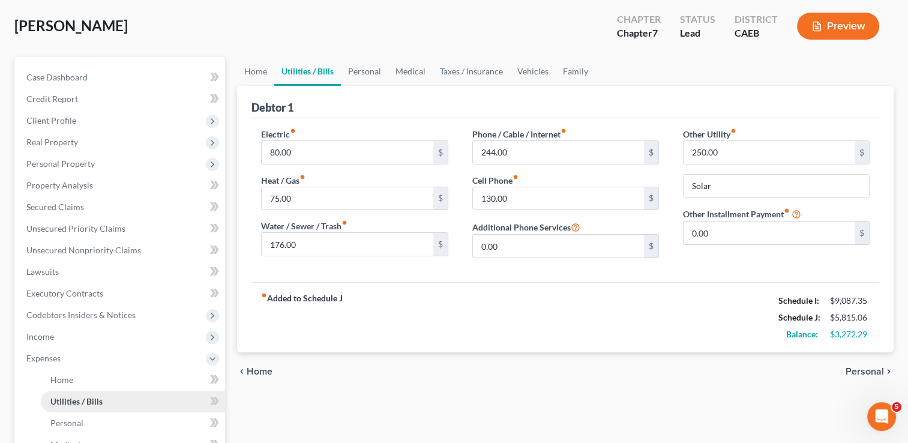
scroll to position [0, 0]
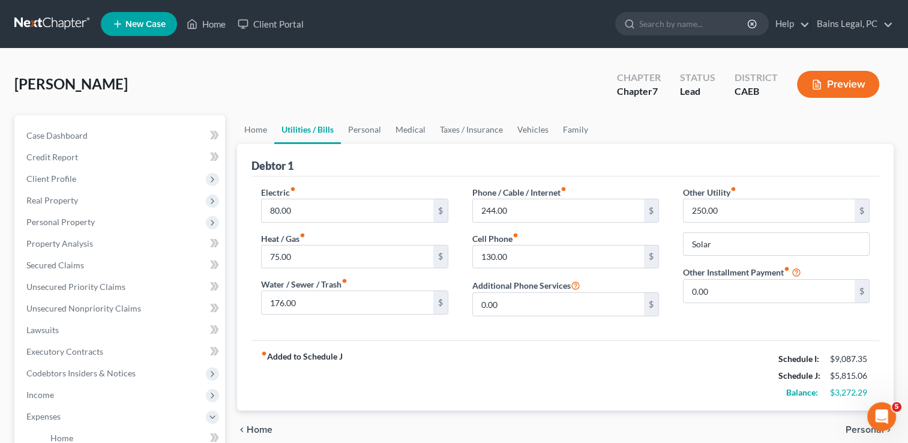
click at [469, 81] on div "[PERSON_NAME] Upgraded Chapter Chapter 7 Status Lead District CAEB Preview" at bounding box center [453, 89] width 879 height 52
click at [42, 178] on span "Client Profile" at bounding box center [51, 178] width 50 height 10
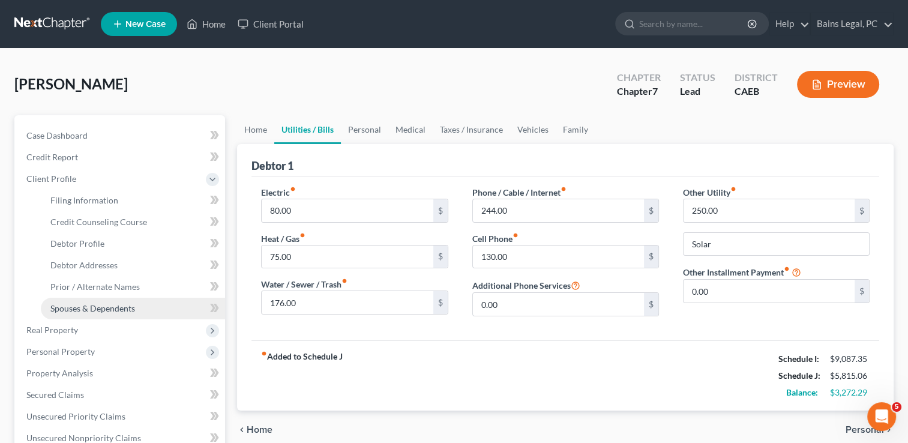
click at [72, 306] on span "Spouses & Dependents" at bounding box center [92, 308] width 85 height 10
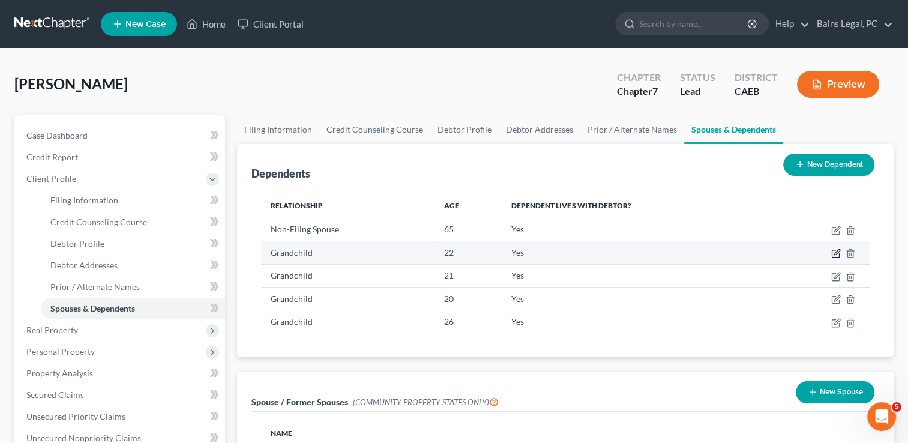
click at [840, 255] on icon "button" at bounding box center [836, 253] width 10 height 10
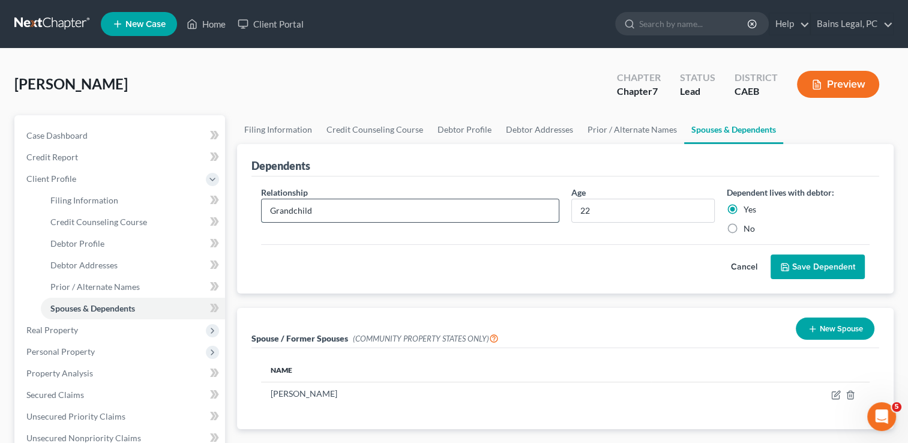
click at [432, 208] on input "Grandchild" at bounding box center [410, 210] width 297 height 23
drag, startPoint x: 432, startPoint y: 208, endPoint x: 103, endPoint y: 195, distance: 328.6
click at [103, 195] on div "Petition Navigation Case Dashboard Payments Invoices Payments Payments Credit R…" at bounding box center [453, 418] width 891 height 607
type input "Grandchild (adopted)"
click at [821, 259] on button "Save Dependent" at bounding box center [818, 266] width 94 height 25
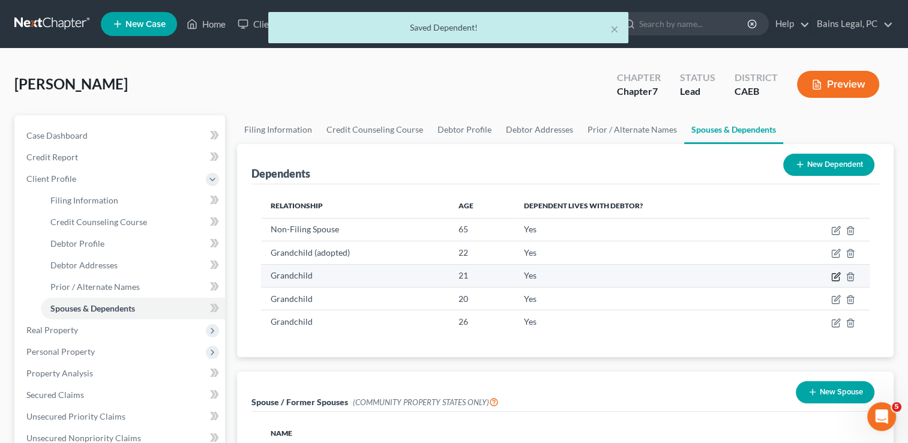
click at [834, 275] on icon "button" at bounding box center [836, 277] width 10 height 10
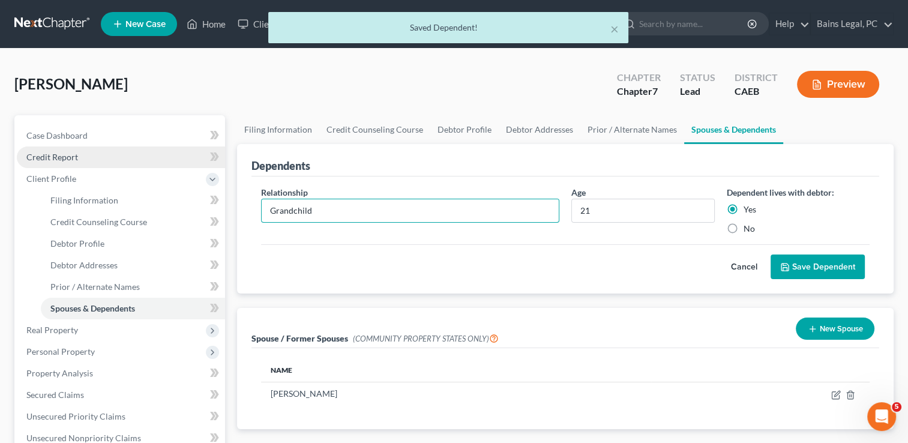
drag, startPoint x: 382, startPoint y: 203, endPoint x: 171, endPoint y: 150, distance: 217.3
click at [171, 150] on div "Petition Navigation Case Dashboard Payments Invoices Payments Payments Credit R…" at bounding box center [453, 418] width 891 height 607
paste input "(adopted)"
type input "Grandchild (adopted)"
click at [795, 265] on button "Save Dependent" at bounding box center [818, 266] width 94 height 25
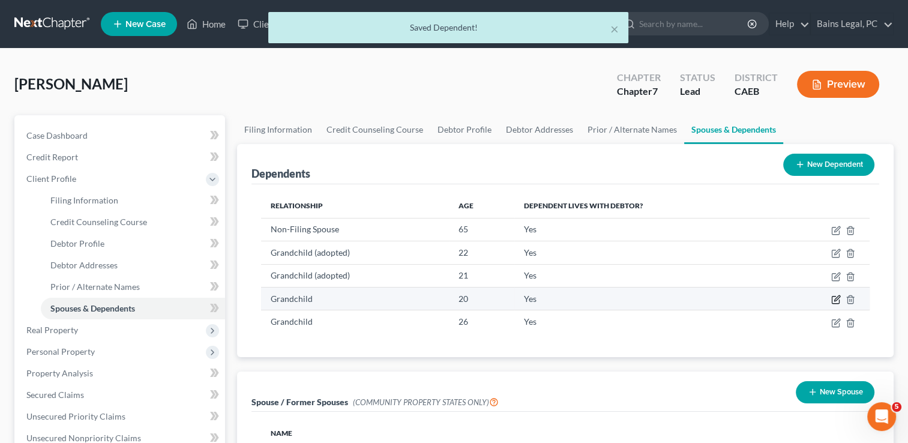
click at [834, 298] on icon "button" at bounding box center [836, 297] width 5 height 5
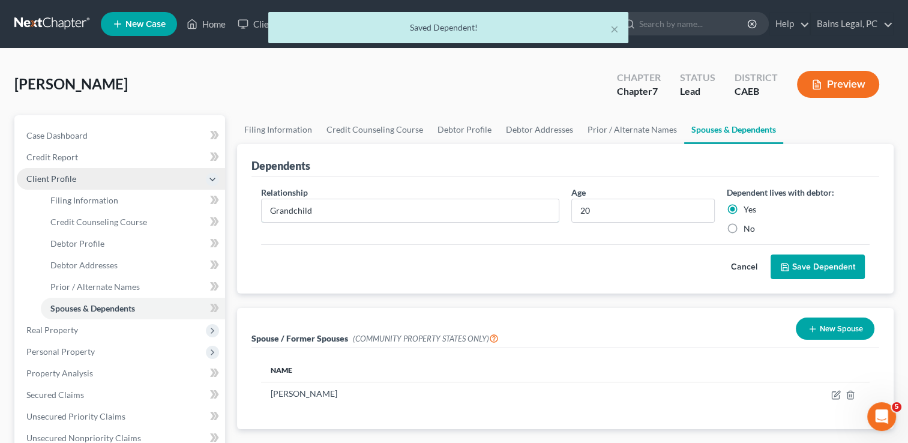
drag, startPoint x: 469, startPoint y: 208, endPoint x: 187, endPoint y: 183, distance: 282.6
click at [187, 183] on div "Petition Navigation Case Dashboard Payments Invoices Payments Payments Credit R…" at bounding box center [453, 418] width 891 height 607
paste input "(adopted)"
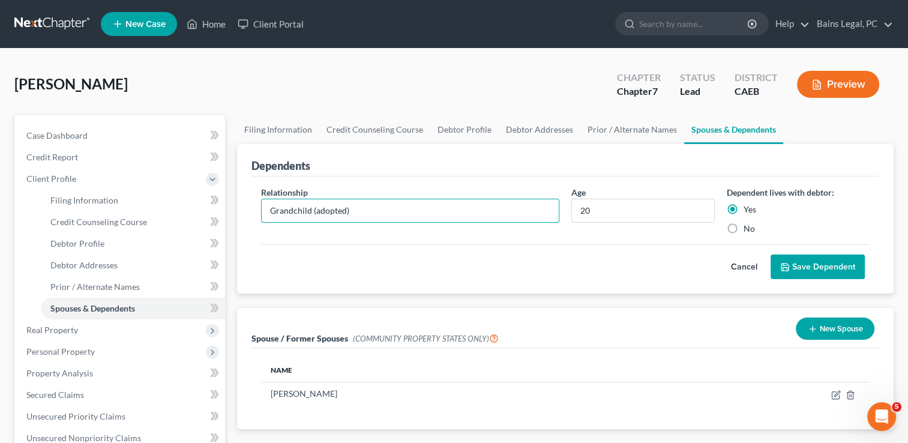
type input "Grandchild (adopted)"
click at [824, 256] on button "Save Dependent" at bounding box center [818, 266] width 94 height 25
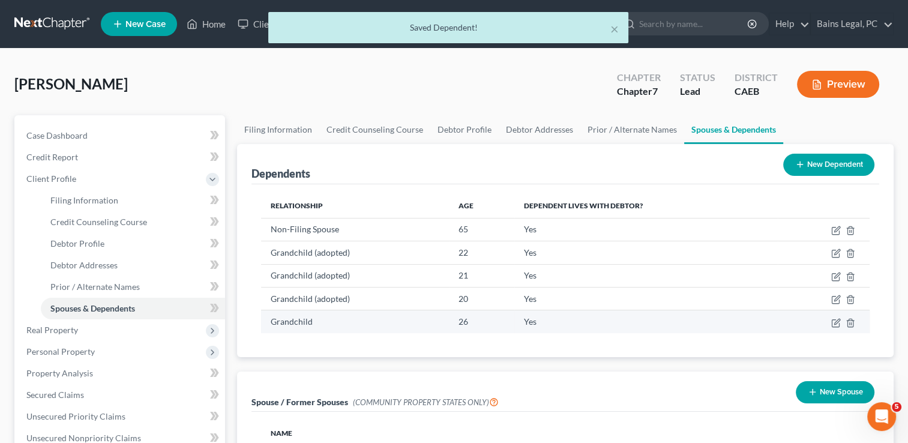
click at [839, 328] on td at bounding box center [824, 321] width 92 height 23
click at [837, 326] on icon "button" at bounding box center [836, 323] width 10 height 10
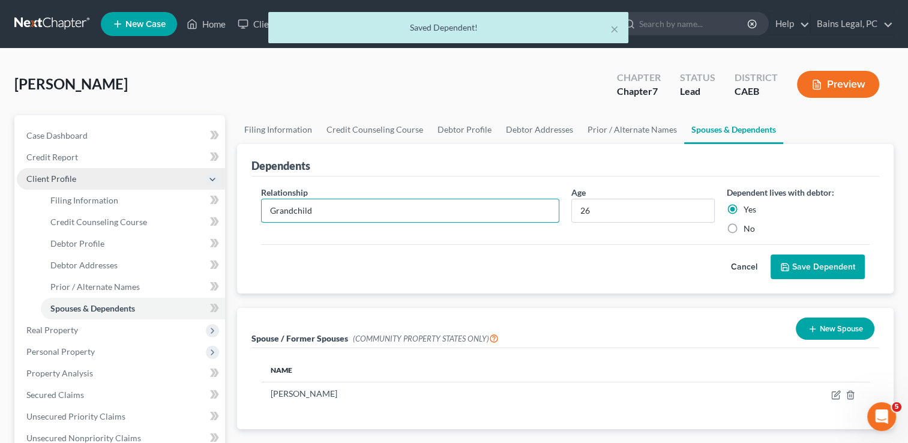
drag, startPoint x: 382, startPoint y: 211, endPoint x: 135, endPoint y: 181, distance: 248.5
click at [135, 181] on div "Petition Navigation Case Dashboard Payments Invoices Payments Payments Credit R…" at bounding box center [453, 418] width 891 height 607
paste input "(adopted)"
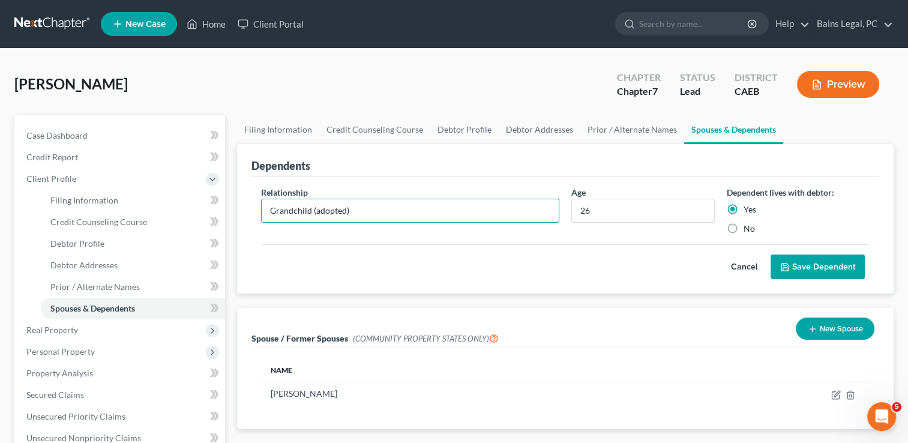
type input "Grandchild (adopted)"
click at [797, 266] on button "Save Dependent" at bounding box center [818, 266] width 94 height 25
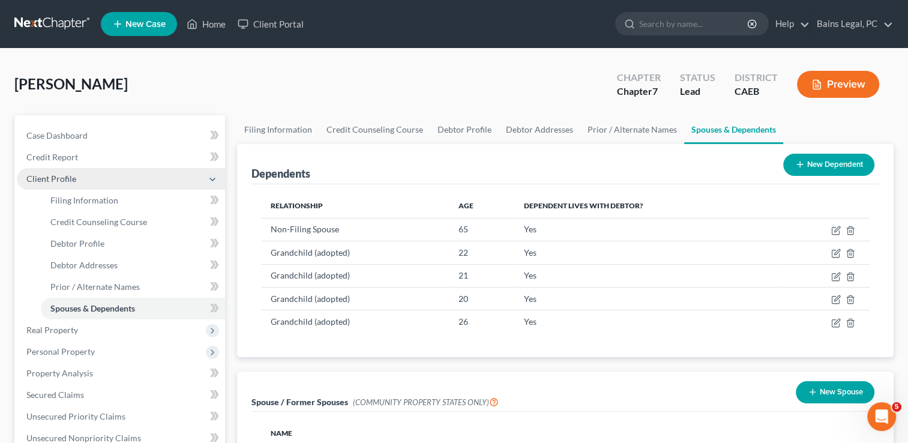
click at [92, 178] on span "Client Profile" at bounding box center [121, 179] width 208 height 22
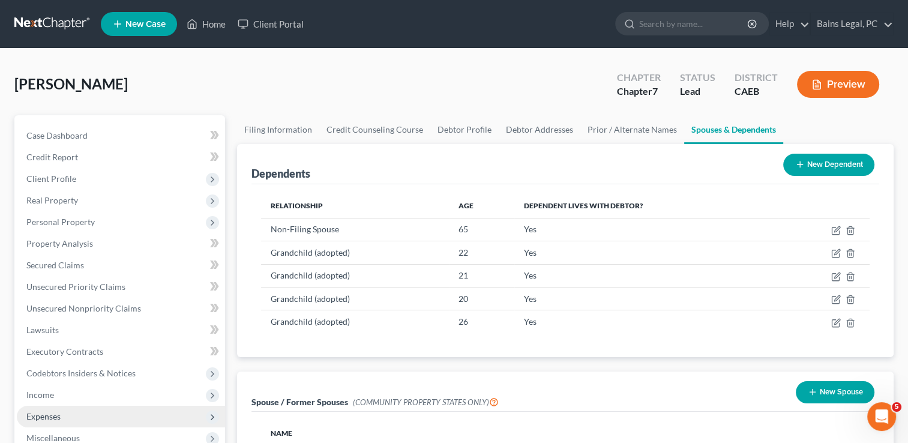
click at [62, 412] on span "Expenses" at bounding box center [121, 417] width 208 height 22
click at [66, 435] on span "Home" at bounding box center [61, 438] width 23 height 10
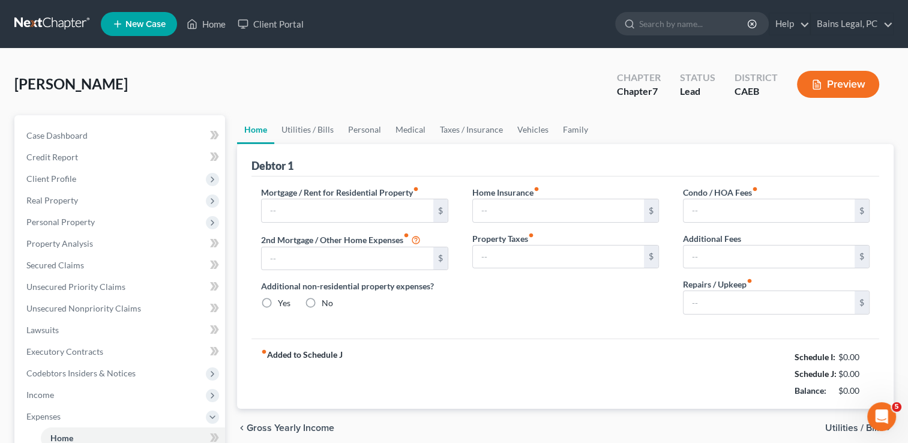
type input "2,241.88"
type input "0.00"
radio input "true"
type input "0.00"
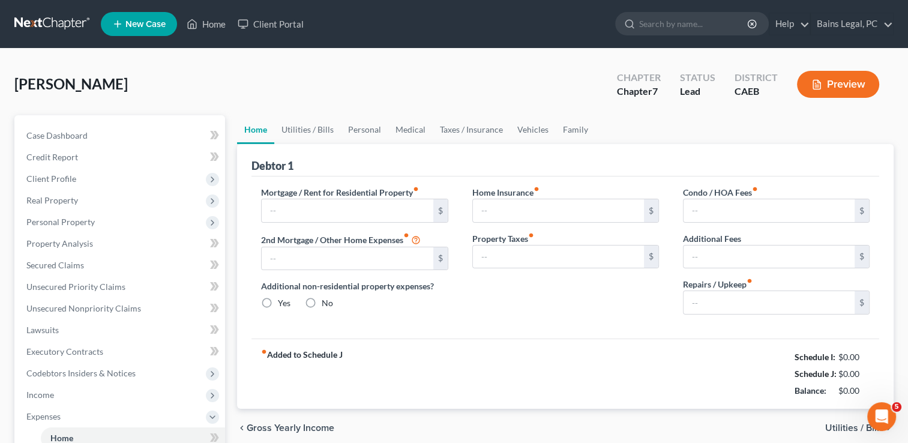
type input "0.00"
click at [735, 297] on input "0.00" at bounding box center [769, 302] width 171 height 23
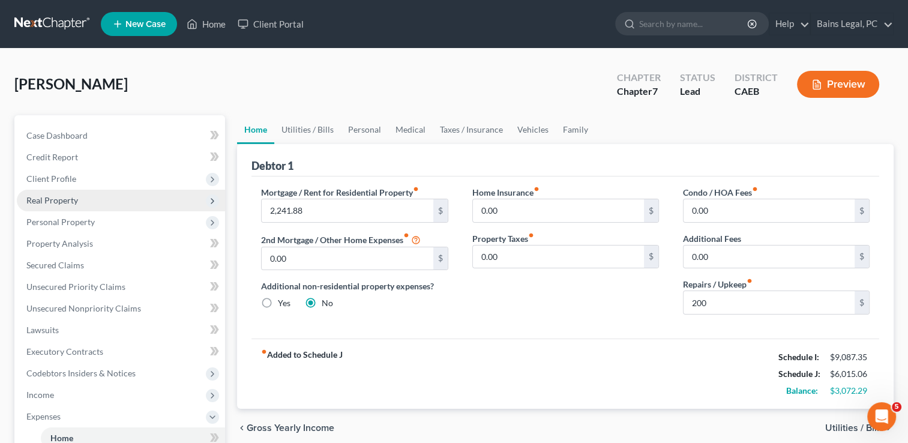
click at [74, 192] on span "Real Property" at bounding box center [121, 201] width 208 height 22
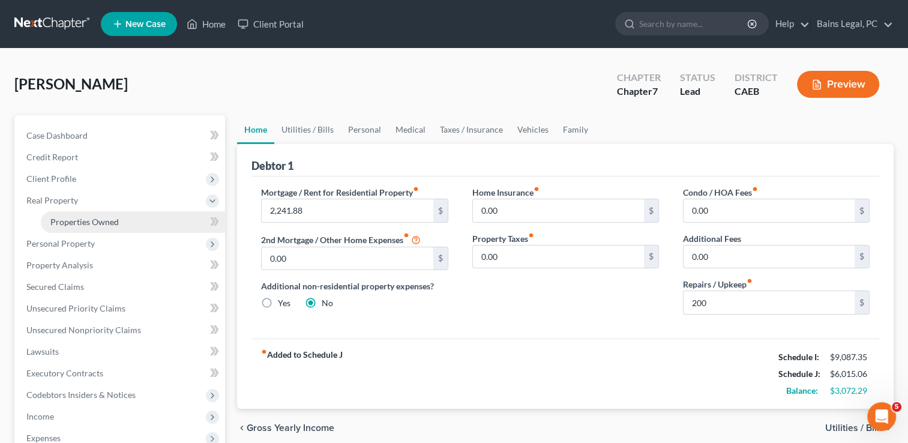
click at [77, 221] on span "Properties Owned" at bounding box center [84, 222] width 68 height 10
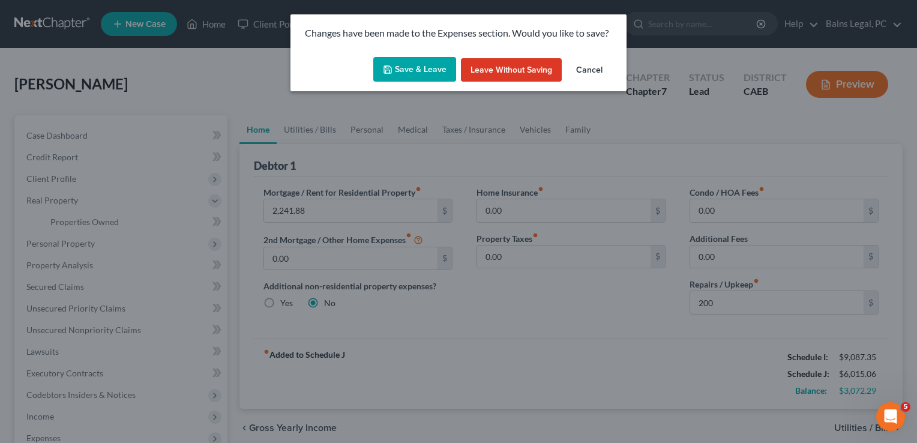
click at [435, 67] on button "Save & Leave" at bounding box center [414, 69] width 83 height 25
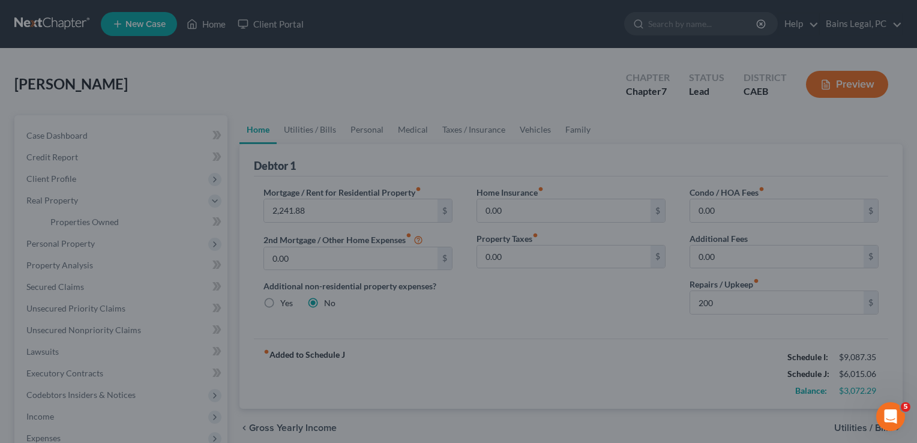
type input "200.00"
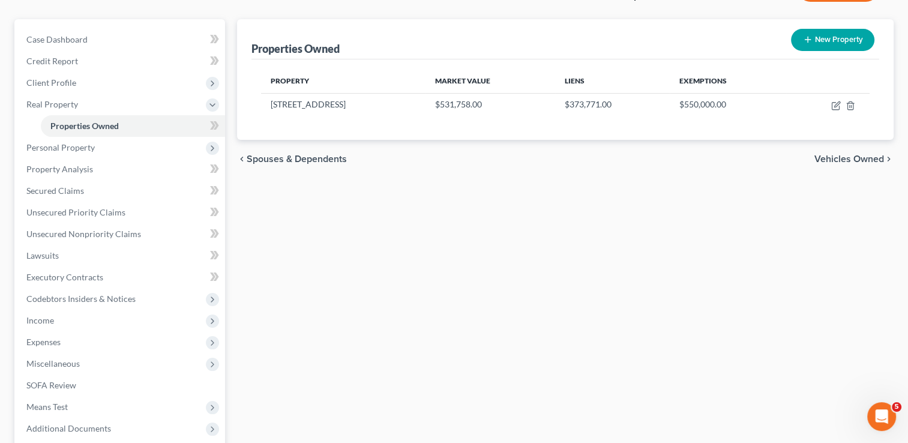
scroll to position [120, 0]
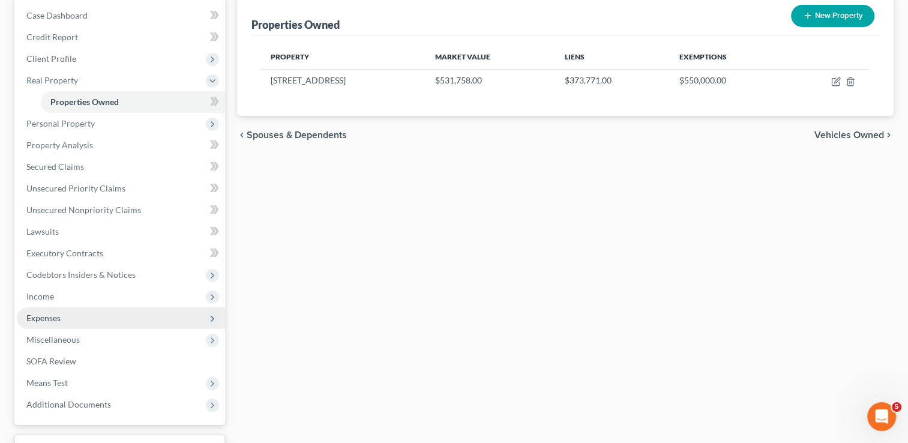
click at [56, 316] on span "Expenses" at bounding box center [43, 318] width 34 height 10
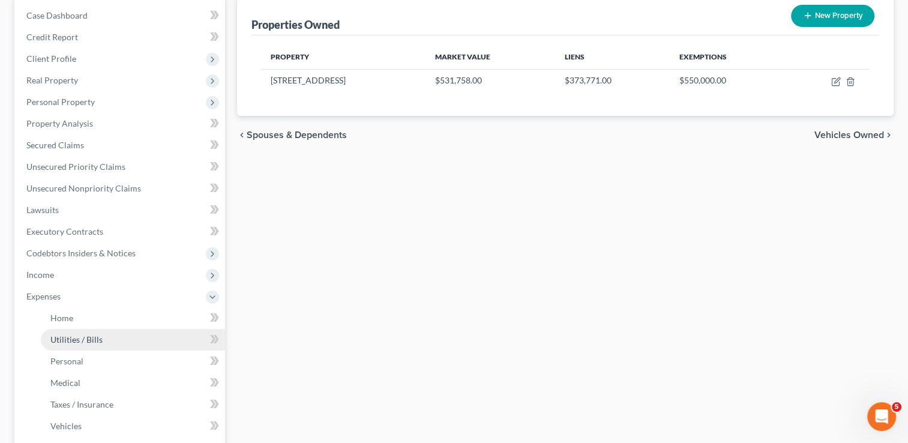
click at [62, 336] on span "Utilities / Bills" at bounding box center [76, 339] width 52 height 10
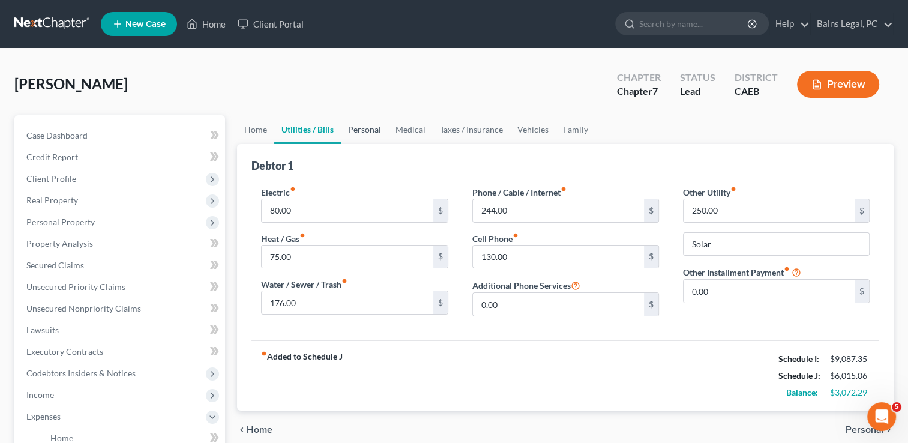
click at [367, 125] on link "Personal" at bounding box center [364, 129] width 47 height 29
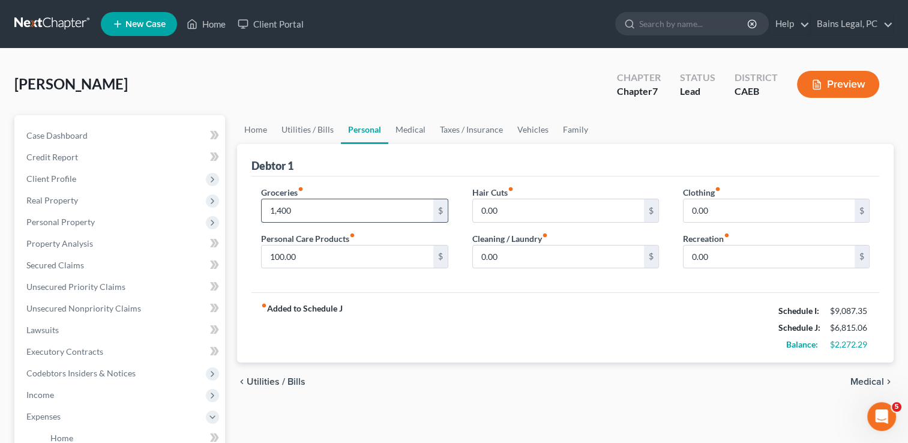
type input "1,400"
type input "100"
type input "200"
click at [418, 124] on link "Medical" at bounding box center [410, 129] width 44 height 29
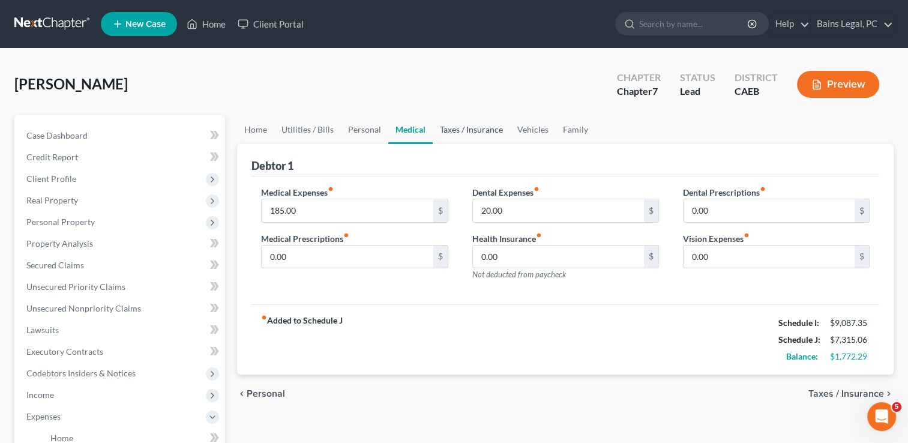
click at [480, 133] on link "Taxes / Insurance" at bounding box center [471, 129] width 77 height 29
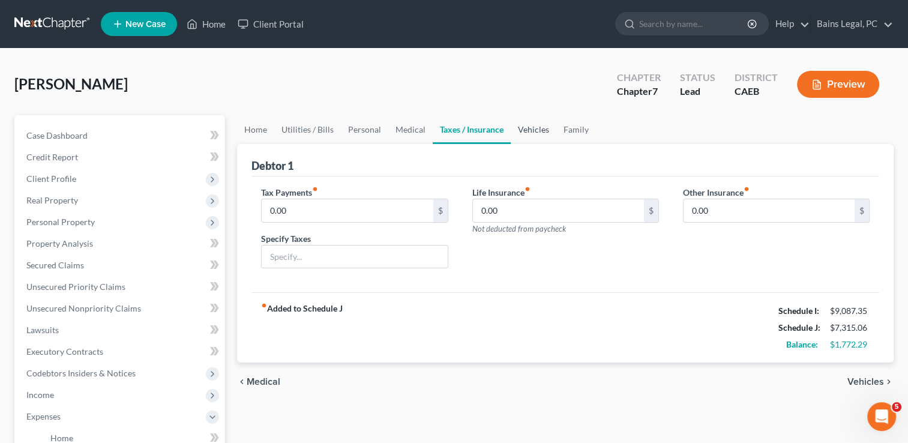
click at [535, 124] on link "Vehicles" at bounding box center [534, 129] width 46 height 29
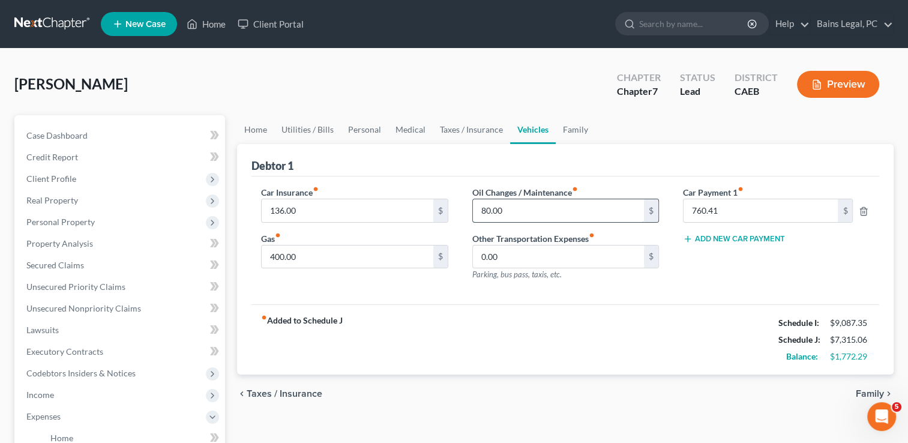
click at [531, 208] on input "80.00" at bounding box center [558, 210] width 171 height 23
type input "200"
click at [567, 126] on link "Family" at bounding box center [576, 129] width 40 height 29
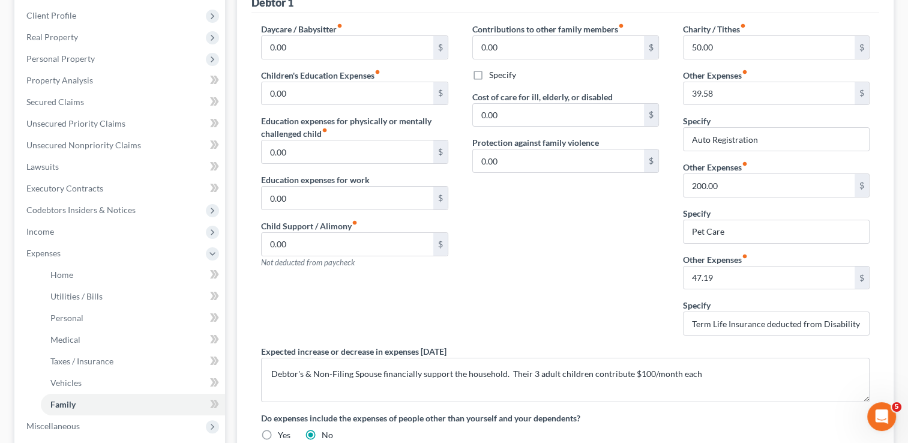
scroll to position [192, 0]
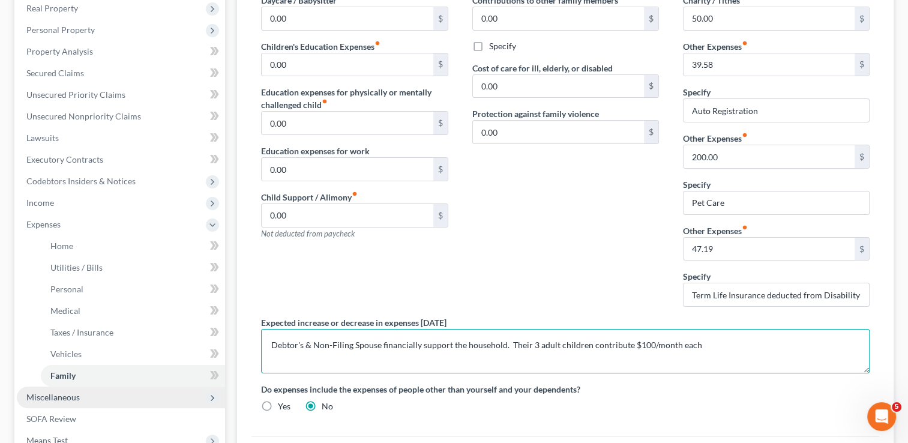
drag, startPoint x: 732, startPoint y: 351, endPoint x: 146, endPoint y: 401, distance: 587.3
click at [146, 401] on div "Petition Navigation Case Dashboard Payments Invoices Payments Payments Credit R…" at bounding box center [453, 237] width 891 height 628
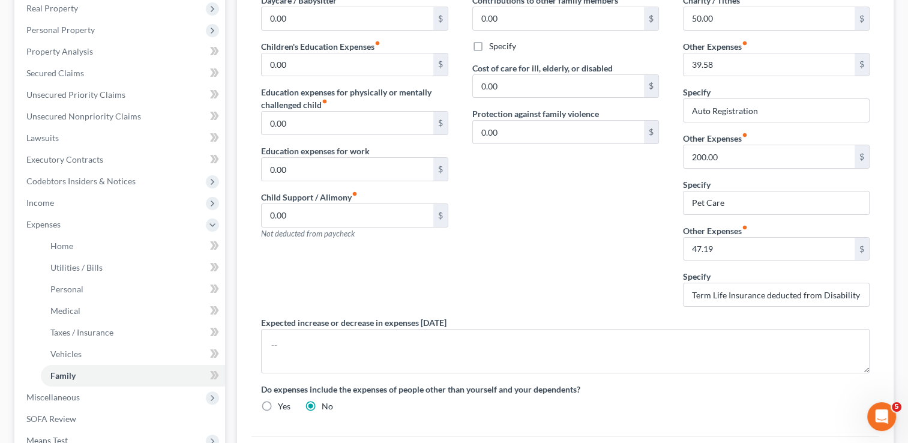
click at [499, 292] on div "Contributions to other family members fiber_manual_record 0.00 $ Specify Cost o…" at bounding box center [565, 155] width 211 height 322
click at [58, 207] on span "Income" at bounding box center [121, 203] width 208 height 22
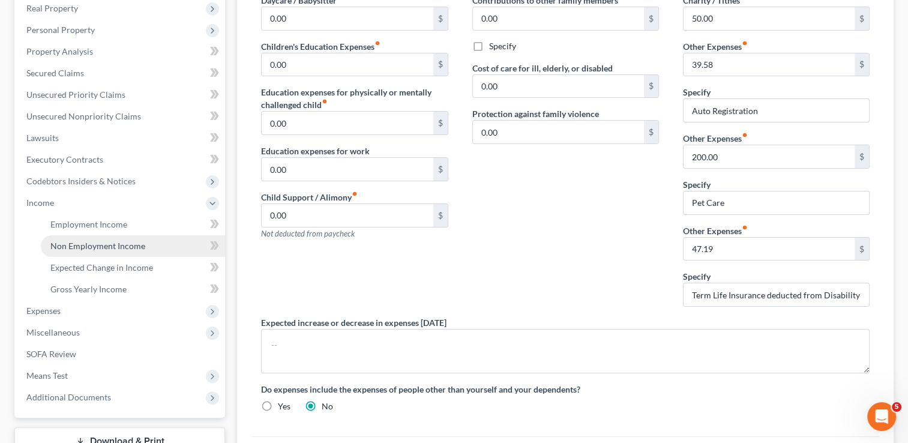
click at [71, 242] on span "Non Employment Income" at bounding box center [97, 246] width 95 height 10
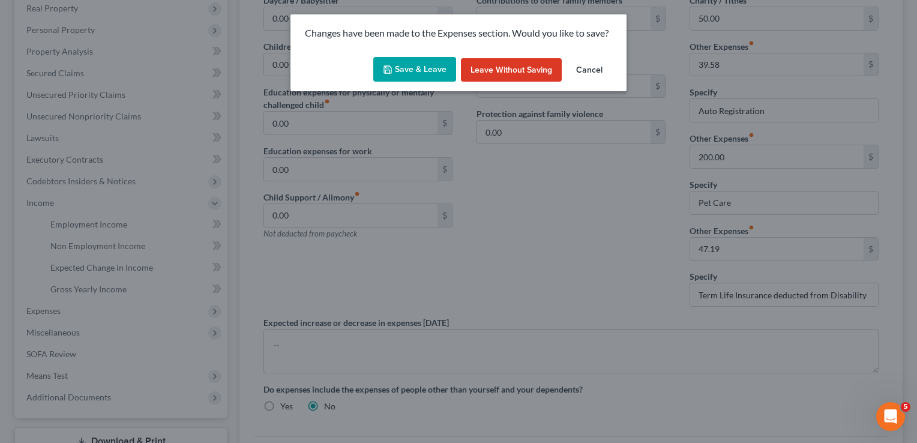
click at [403, 66] on button "Save & Leave" at bounding box center [414, 69] width 83 height 25
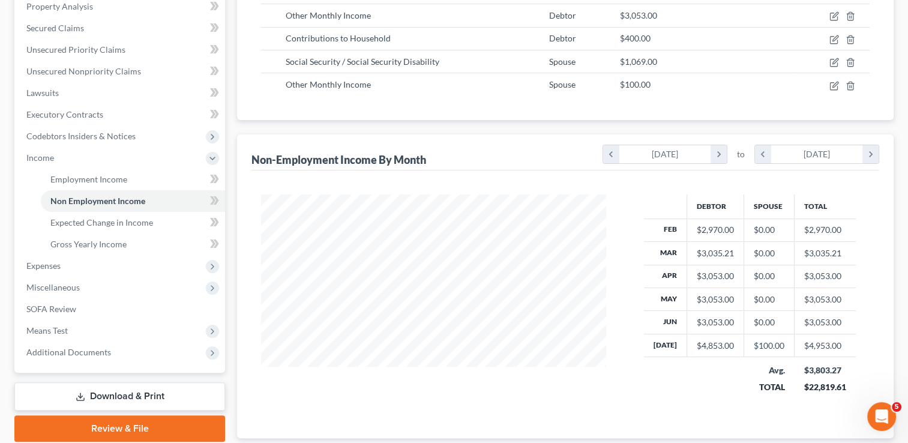
scroll to position [240, 0]
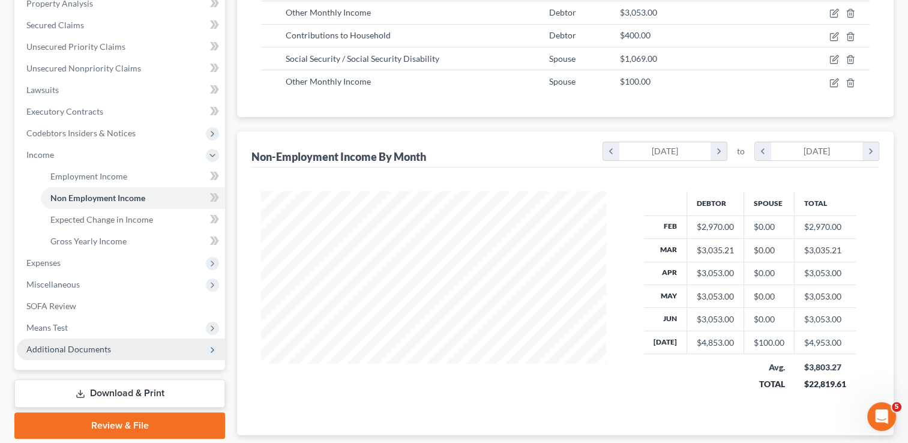
click at [79, 352] on span "Additional Documents" at bounding box center [68, 349] width 85 height 10
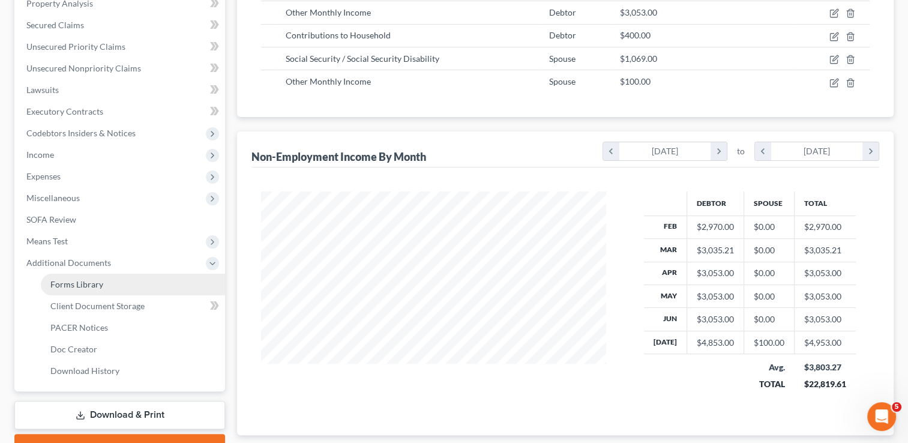
click at [77, 277] on link "Forms Library" at bounding box center [133, 285] width 184 height 22
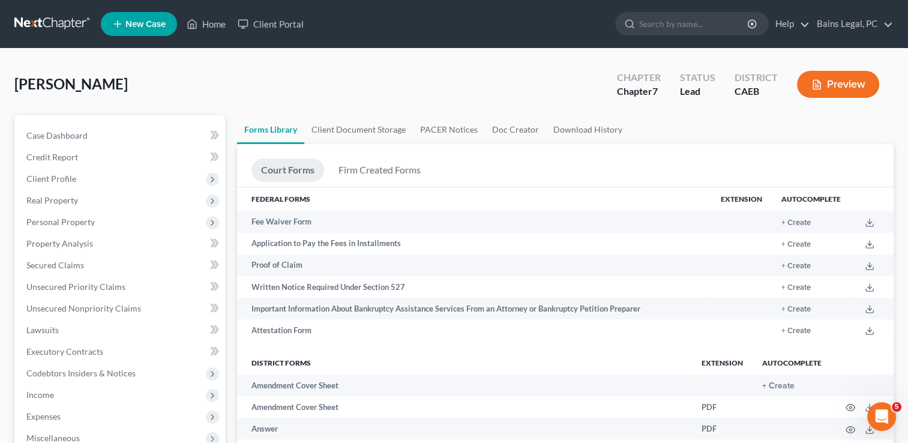
scroll to position [1877, 0]
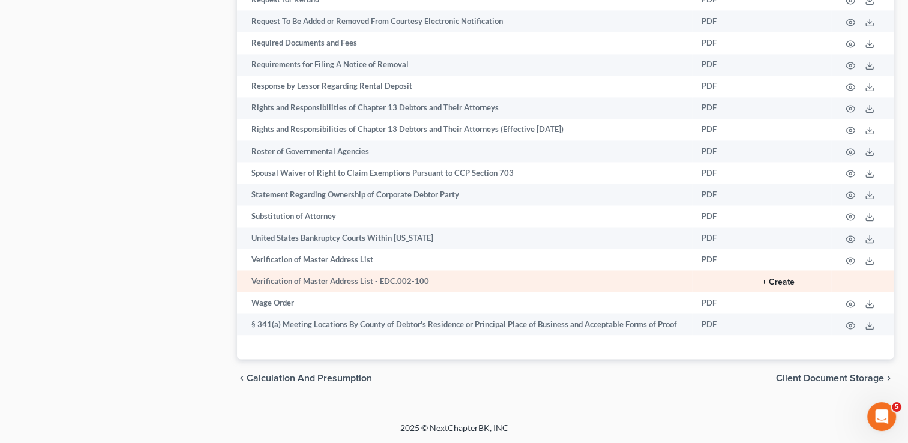
click at [780, 280] on button "+ Create" at bounding box center [778, 282] width 32 height 8
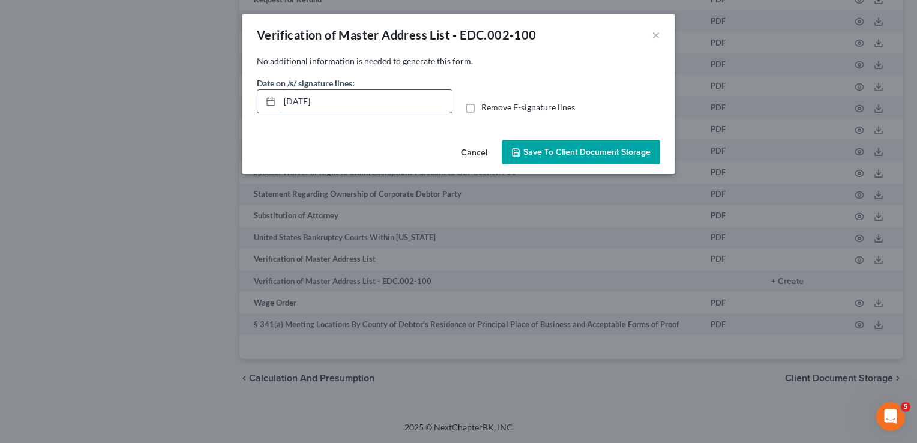
click at [430, 101] on input "[DATE]" at bounding box center [366, 101] width 172 height 23
click at [430, 101] on input "text" at bounding box center [366, 101] width 172 height 23
click at [481, 104] on label "Remove E-signature lines" at bounding box center [528, 107] width 94 height 12
click at [486, 104] on input "Remove E-signature lines" at bounding box center [490, 105] width 8 height 8
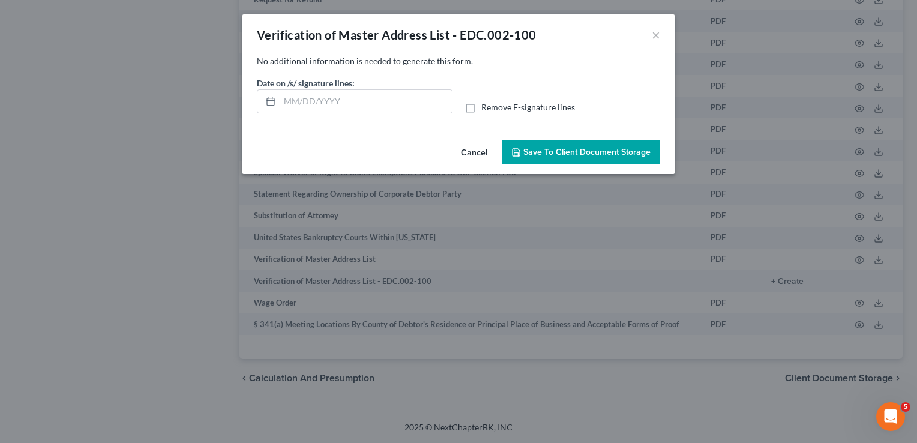
checkbox input "true"
click at [534, 154] on span "Save to Client Document Storage" at bounding box center [586, 152] width 127 height 10
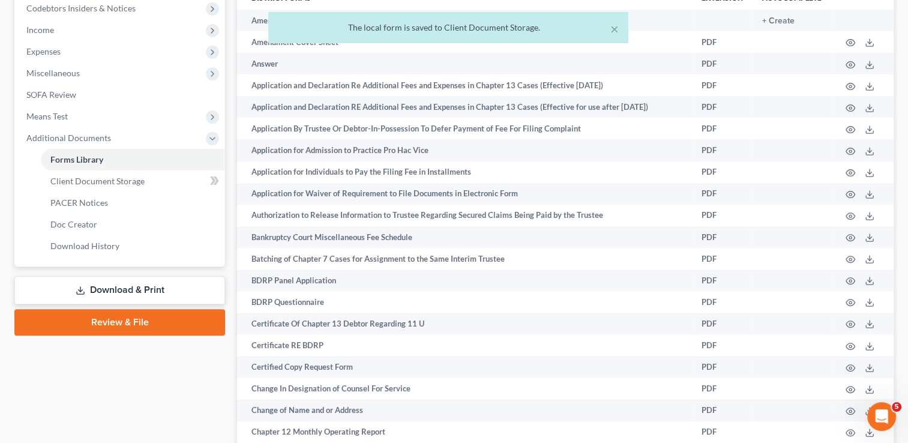
click at [165, 285] on link "Download & Print" at bounding box center [119, 290] width 211 height 28
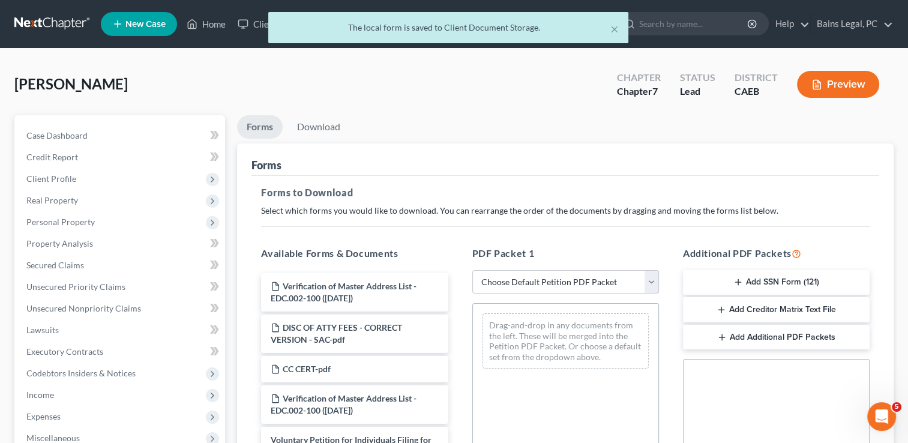
click at [547, 287] on select "Choose Default Petition PDF Packet Complete Bankruptcy Petition (all forms and …" at bounding box center [565, 282] width 187 height 24
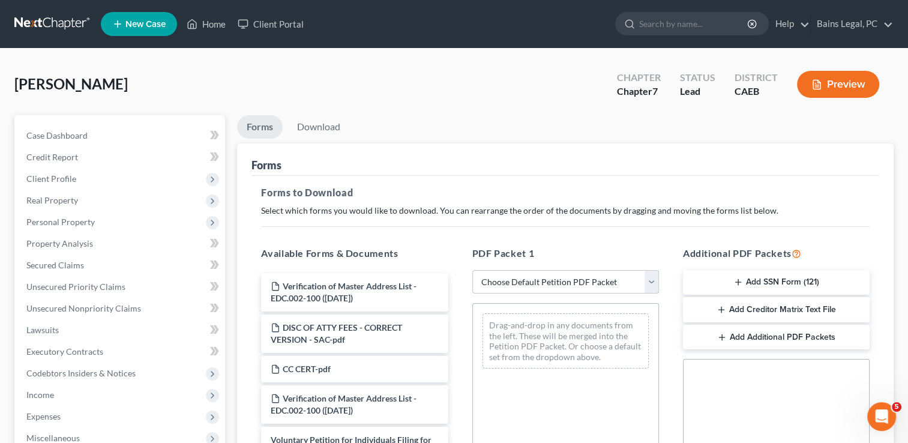
select select "0"
click at [472, 270] on select "Choose Default Petition PDF Packet Complete Bankruptcy Petition (all forms and …" at bounding box center [565, 282] width 187 height 24
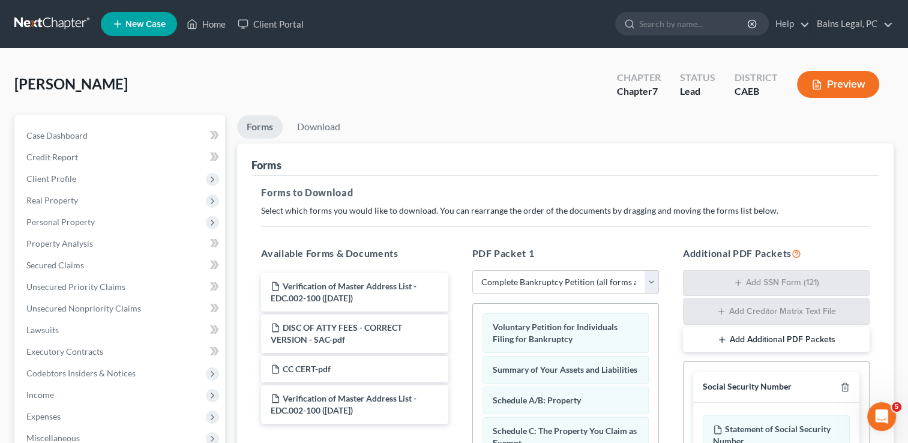
click at [499, 181] on div "Forms to Download Select which forms you would like to download. You can rearra…" at bounding box center [565, 417] width 628 height 483
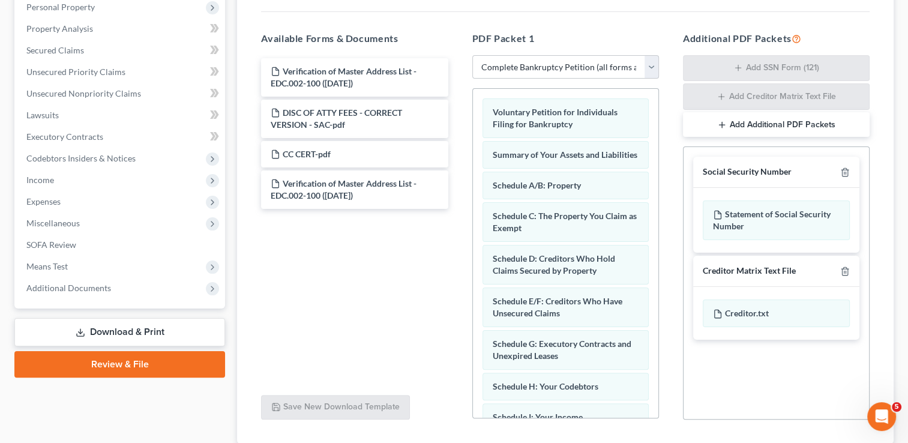
scroll to position [216, 0]
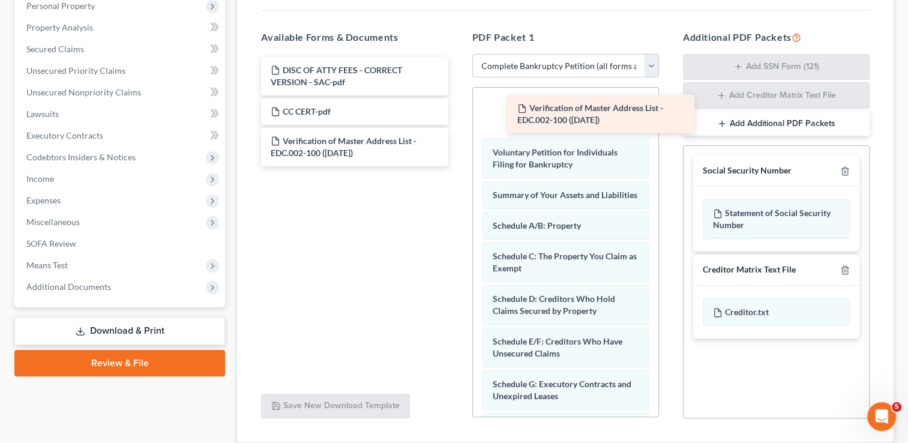
drag, startPoint x: 365, startPoint y: 56, endPoint x: 612, endPoint y: 95, distance: 249.8
click at [457, 95] on div "Verification of Master Address List - EDC.002-100 ([DATE]) Verification of Mast…" at bounding box center [354, 111] width 206 height 109
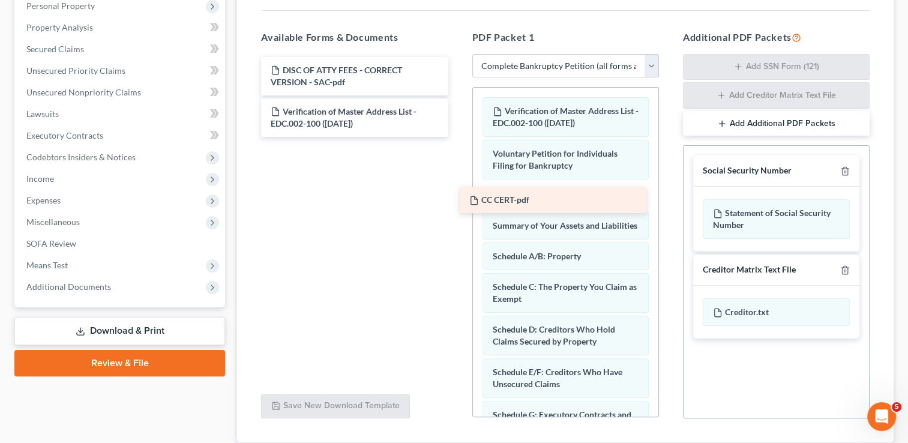
drag, startPoint x: 400, startPoint y: 107, endPoint x: 598, endPoint y: 195, distance: 217.1
click at [457, 137] on div "CC CERT-pdf DISC OF ATTY FEES - CORRECT VERSION - SAC-pdf CC CERT-pdf Verificat…" at bounding box center [354, 97] width 206 height 80
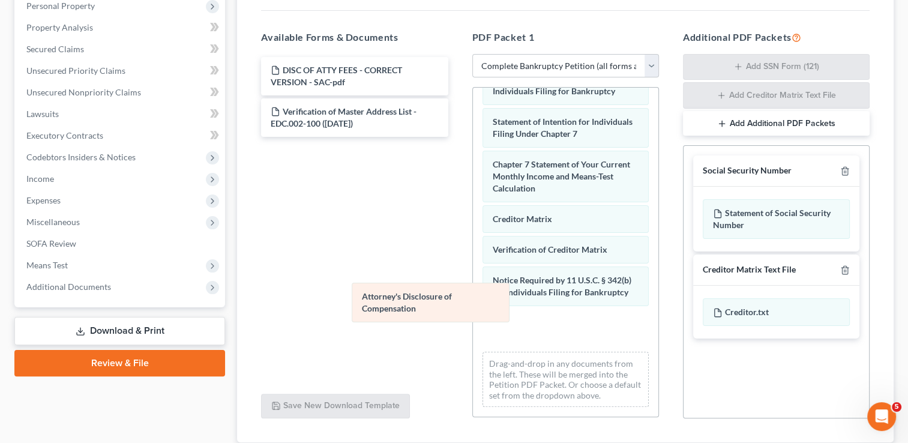
drag, startPoint x: 562, startPoint y: 336, endPoint x: 325, endPoint y: 270, distance: 246.1
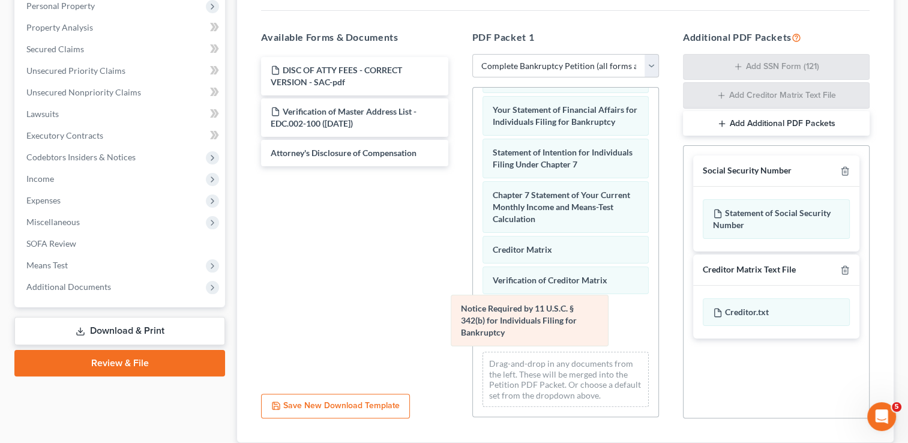
drag, startPoint x: 538, startPoint y: 316, endPoint x: 331, endPoint y: 268, distance: 212.0
click at [473, 268] on div "Notice Required by 11 U.S.C. § 342(b) for Individuals Filing for Bankruptcy Ver…" at bounding box center [565, 10] width 185 height 812
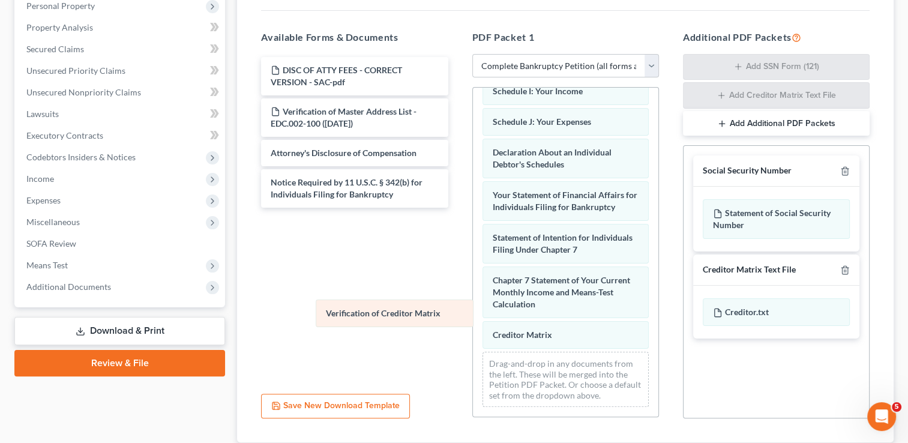
scroll to position [405, 0]
drag, startPoint x: 531, startPoint y: 328, endPoint x: 327, endPoint y: 294, distance: 206.9
click at [473, 294] on div "Verification of Creditor Matrix Verification of Master Address List - EDC.002-1…" at bounding box center [565, 53] width 185 height 727
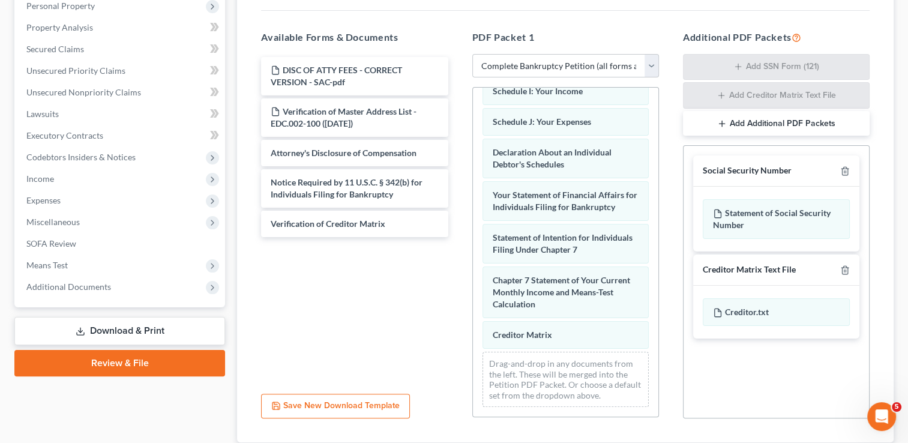
scroll to position [375, 0]
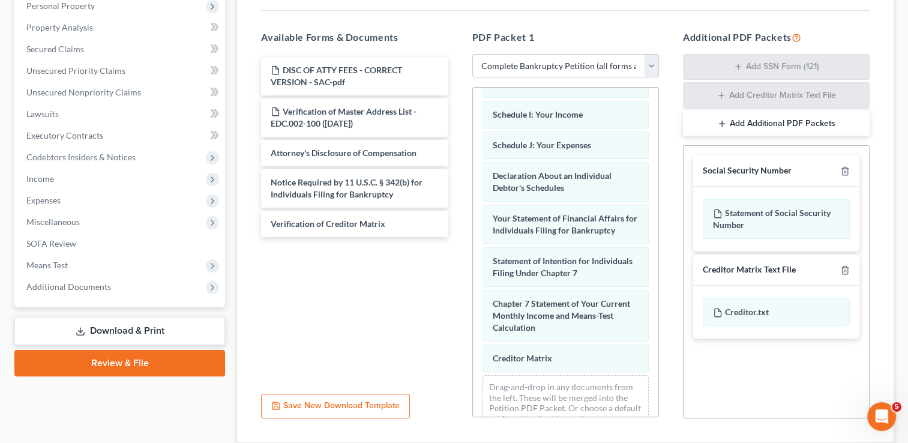
click at [473, 304] on div "Verification of Master Address List - EDC.002-100 ([DATE]) Voluntary Petition f…" at bounding box center [565, 76] width 185 height 727
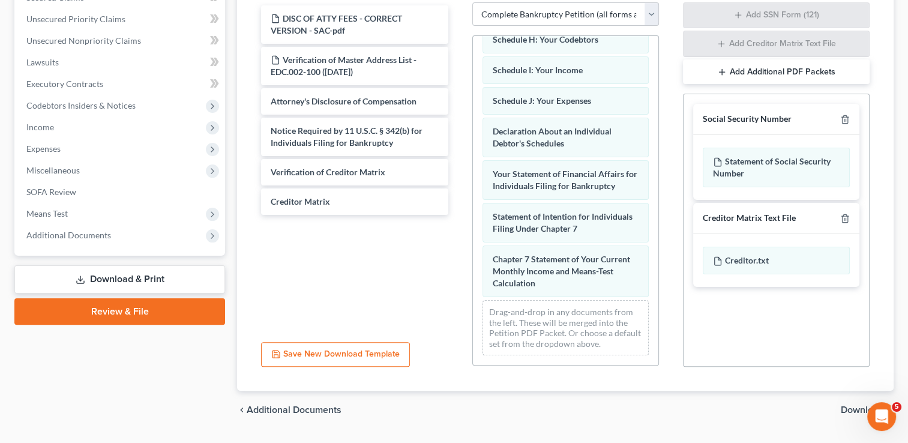
scroll to position [298, 0]
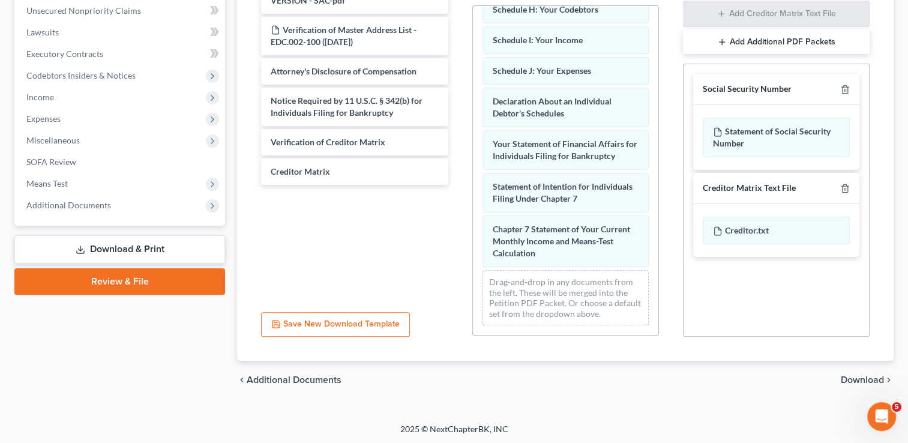
click at [861, 370] on div "chevron_left Additional Documents Download chevron_right" at bounding box center [565, 380] width 657 height 38
click at [861, 381] on span "Download" at bounding box center [862, 380] width 43 height 10
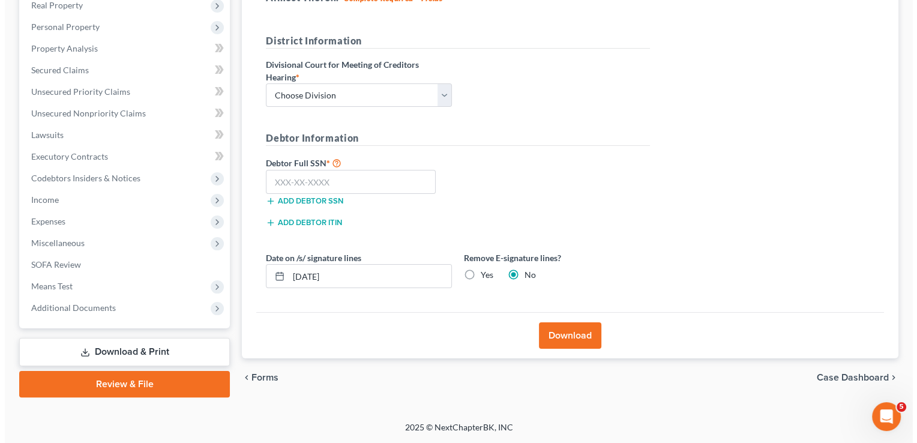
scroll to position [194, 0]
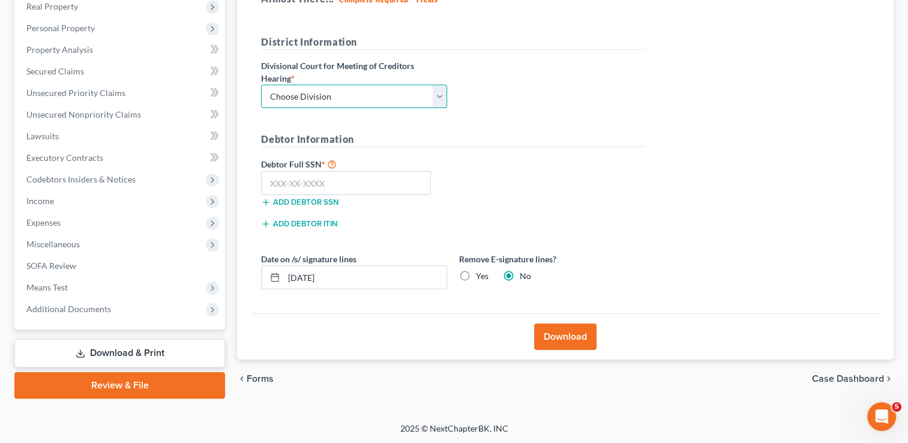
click at [383, 101] on select "Choose Division Fresno Modesto [GEOGRAPHIC_DATA]" at bounding box center [354, 97] width 186 height 24
select select "2"
click at [261, 85] on select "Choose Division Fresno Modesto [GEOGRAPHIC_DATA]" at bounding box center [354, 97] width 186 height 24
click at [340, 191] on input "text" at bounding box center [346, 183] width 170 height 24
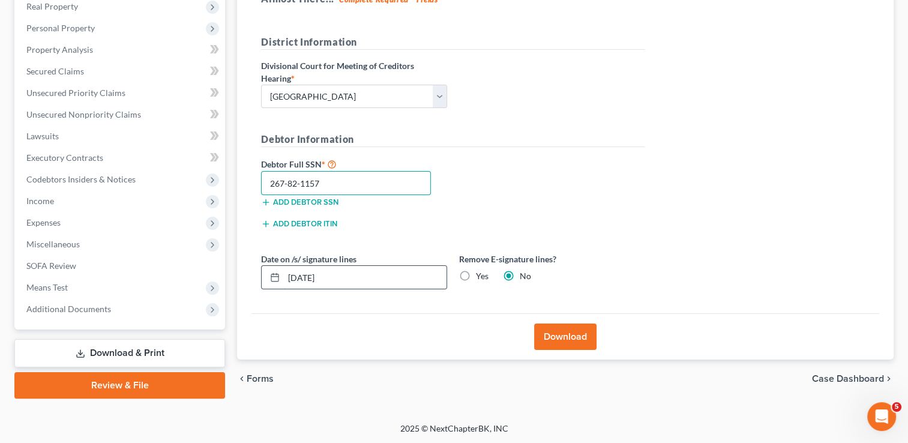
type input "267-82-1157"
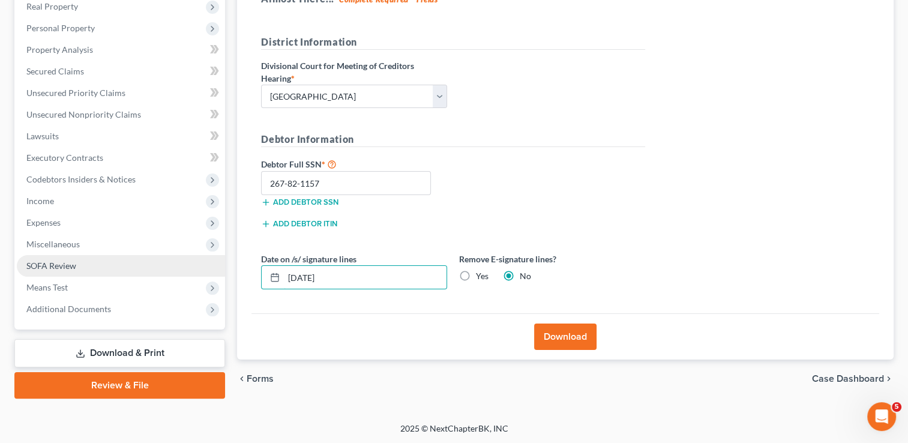
drag, startPoint x: 341, startPoint y: 276, endPoint x: 106, endPoint y: 258, distance: 235.9
click at [106, 258] on div "Petition Navigation Case Dashboard Payments Invoices Payments Payments Credit R…" at bounding box center [453, 159] width 891 height 477
click at [476, 270] on label "Yes" at bounding box center [482, 276] width 13 height 12
click at [481, 270] on input "Yes" at bounding box center [485, 274] width 8 height 8
radio input "true"
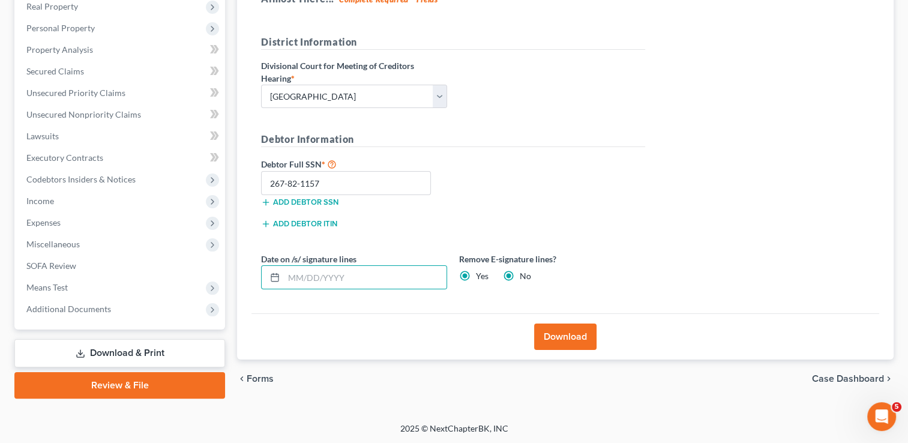
radio input "false"
click at [576, 339] on button "Download" at bounding box center [565, 337] width 62 height 26
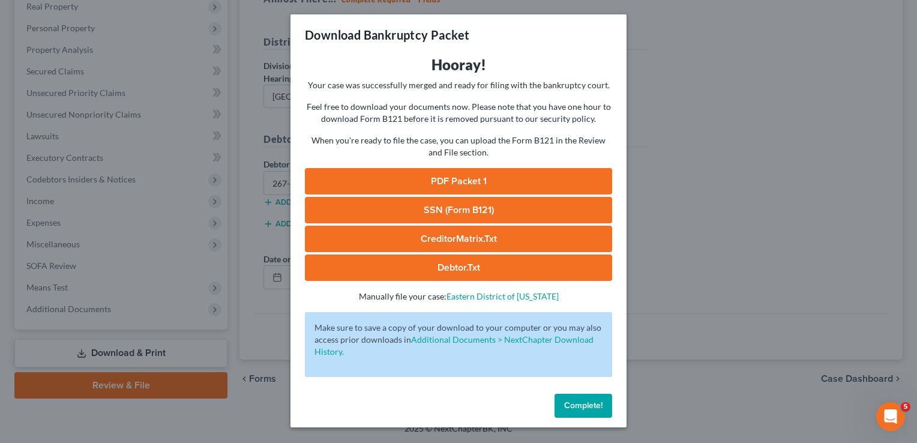
click at [472, 179] on link "PDF Packet 1" at bounding box center [458, 181] width 307 height 26
click at [529, 208] on link "SSN (Form B121)" at bounding box center [458, 210] width 307 height 26
